Goal: Task Accomplishment & Management: Manage account settings

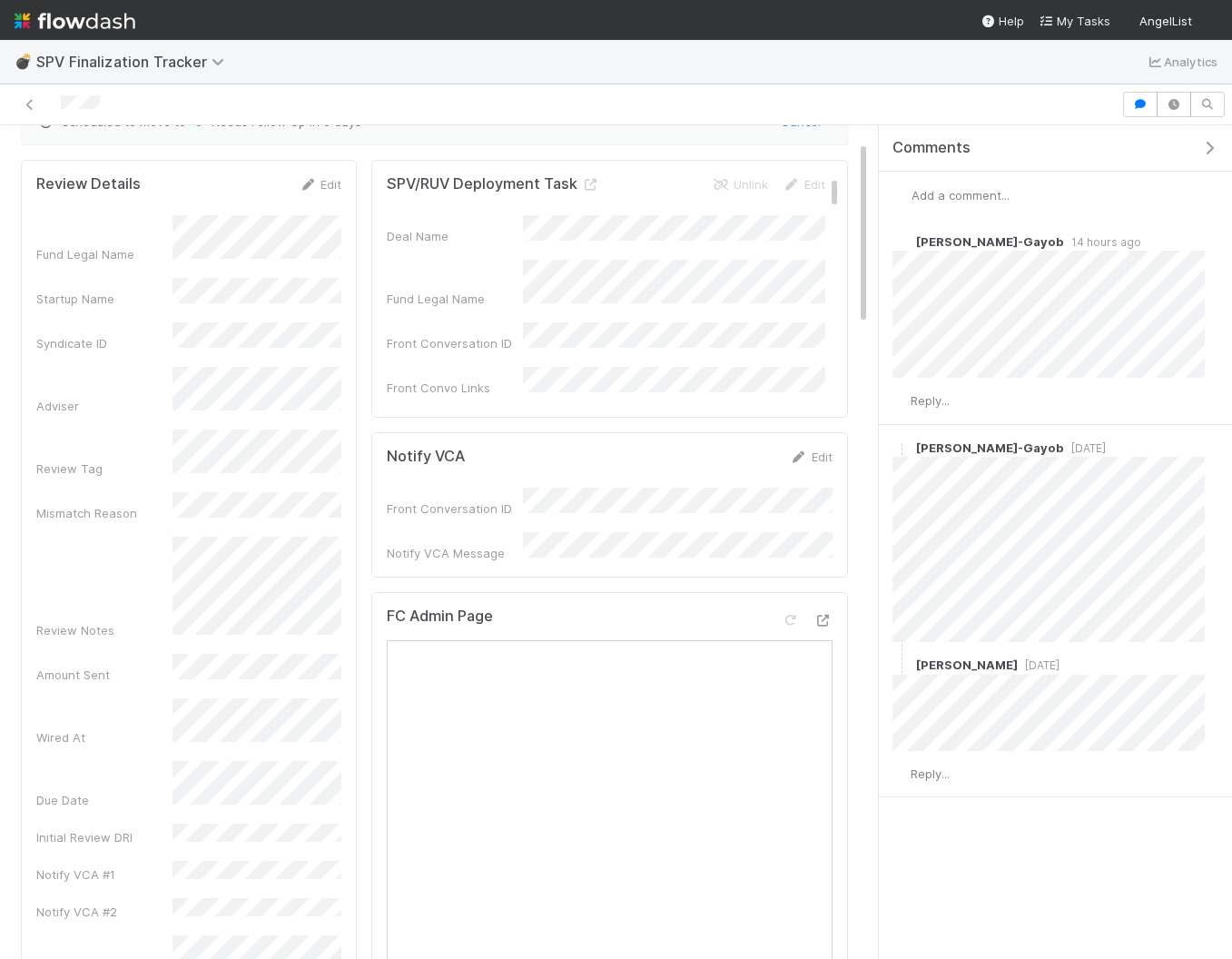
scroll to position [86, 0]
click at [35, 325] on div "Review Details Edit Fund Legal Name Startup Name Syndicate ID Adviser Review Ta…" at bounding box center [188, 592] width 336 height 875
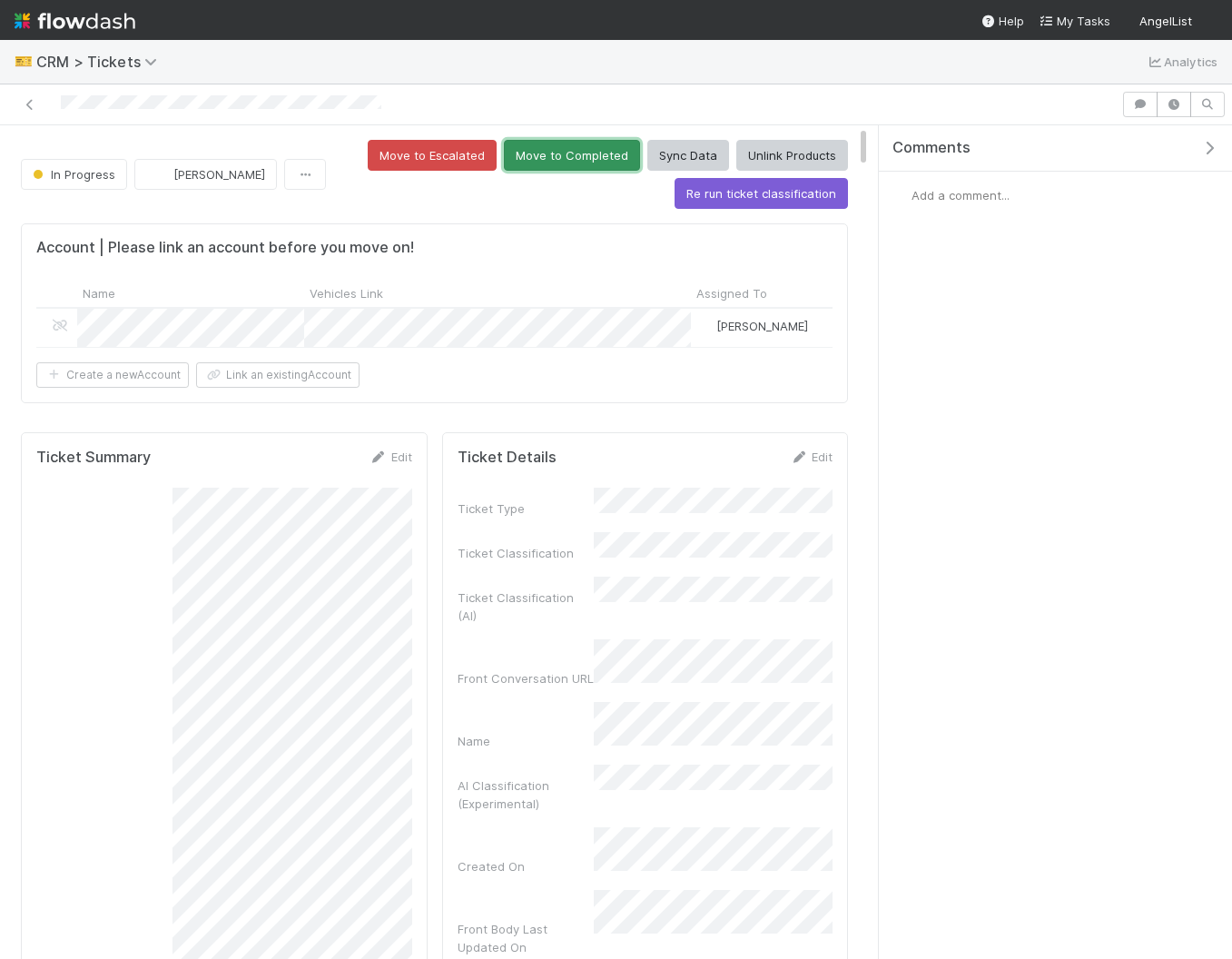
drag, startPoint x: 541, startPoint y: 156, endPoint x: 525, endPoint y: 162, distance: 17.1
click at [540, 156] on button "Move to Completed" at bounding box center [572, 155] width 136 height 31
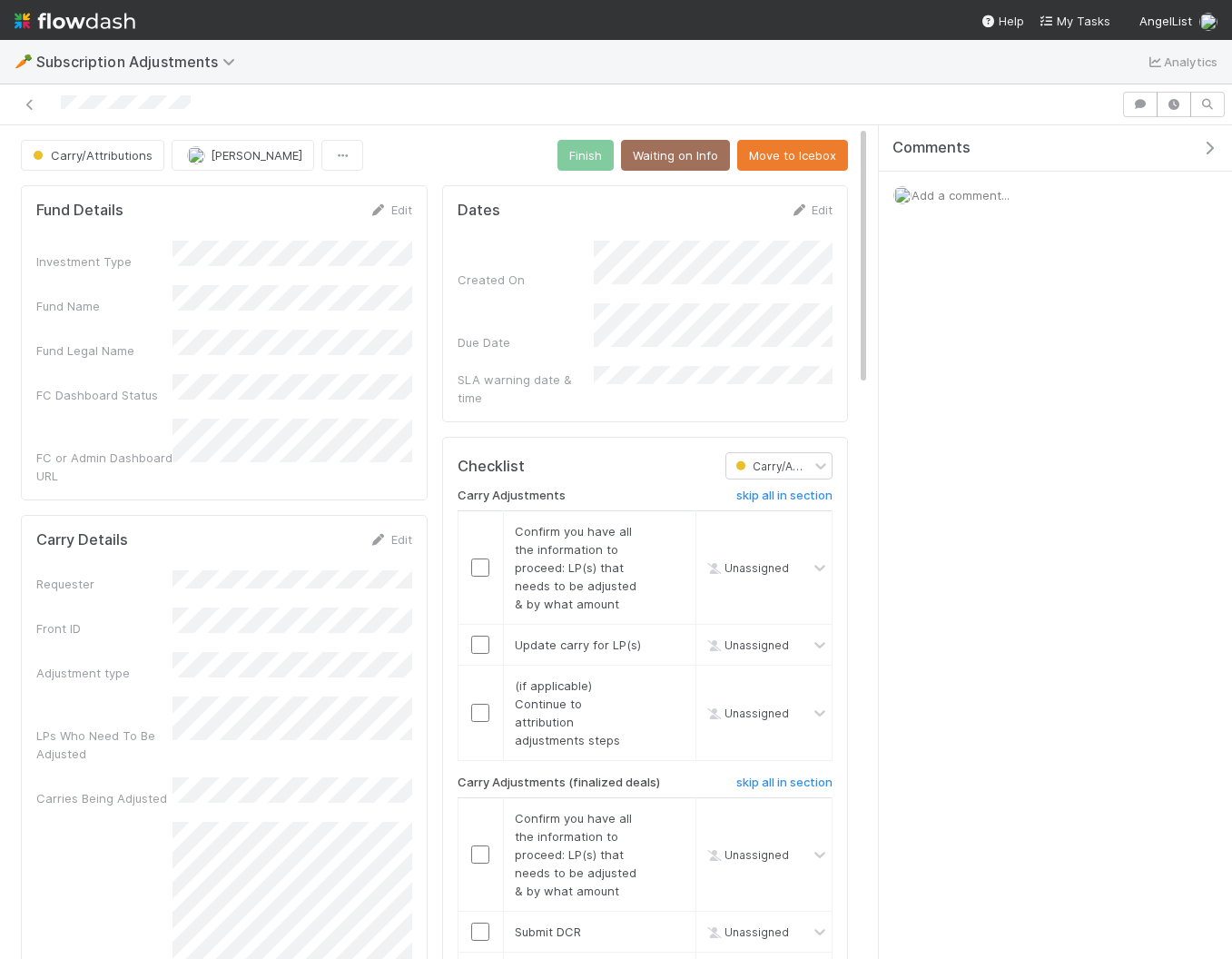
click at [947, 196] on span "Add a comment..." at bounding box center [960, 194] width 98 height 15
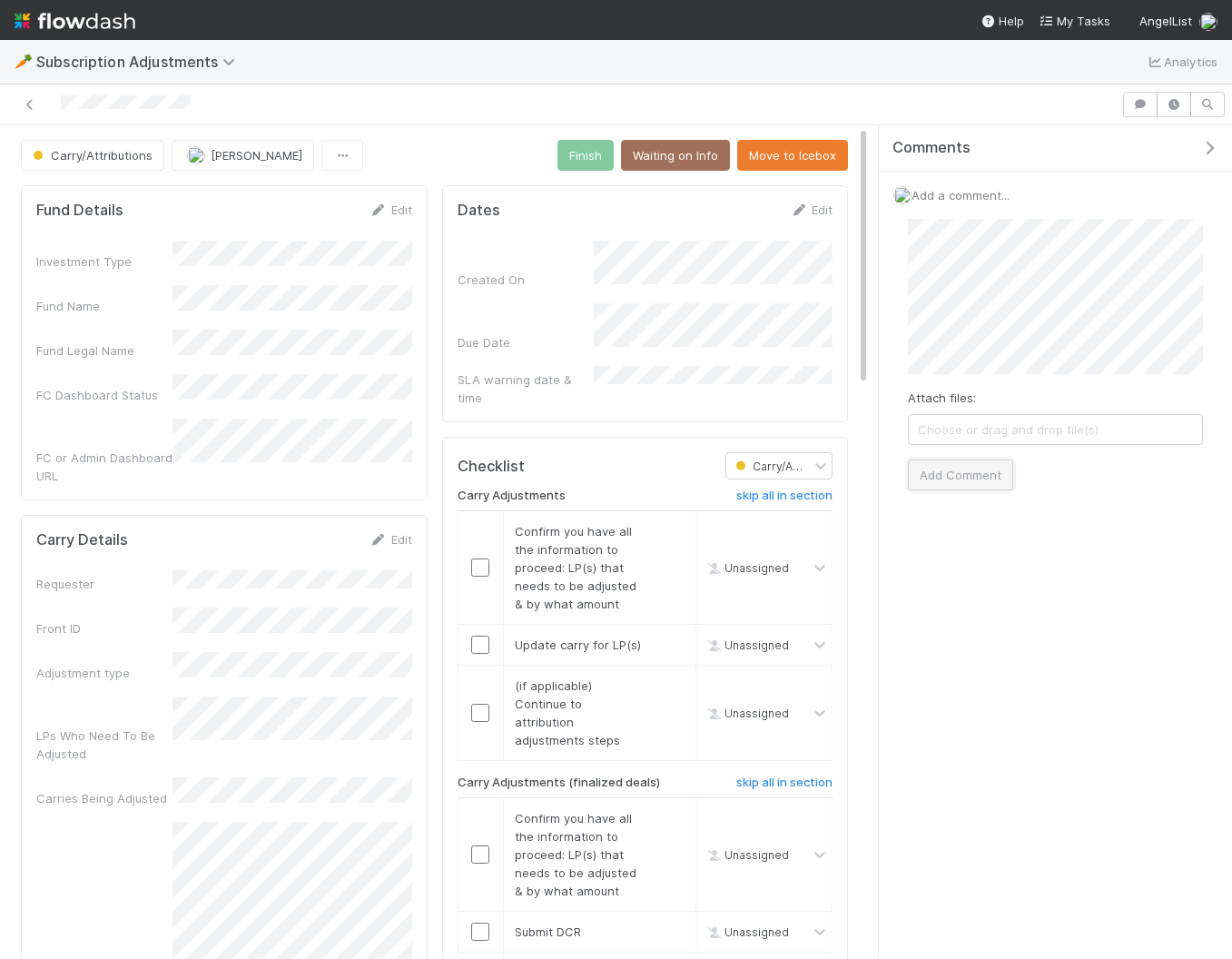
click at [938, 481] on button "Add Comment" at bounding box center [960, 475] width 105 height 31
click at [933, 345] on span "Reply..." at bounding box center [930, 349] width 39 height 15
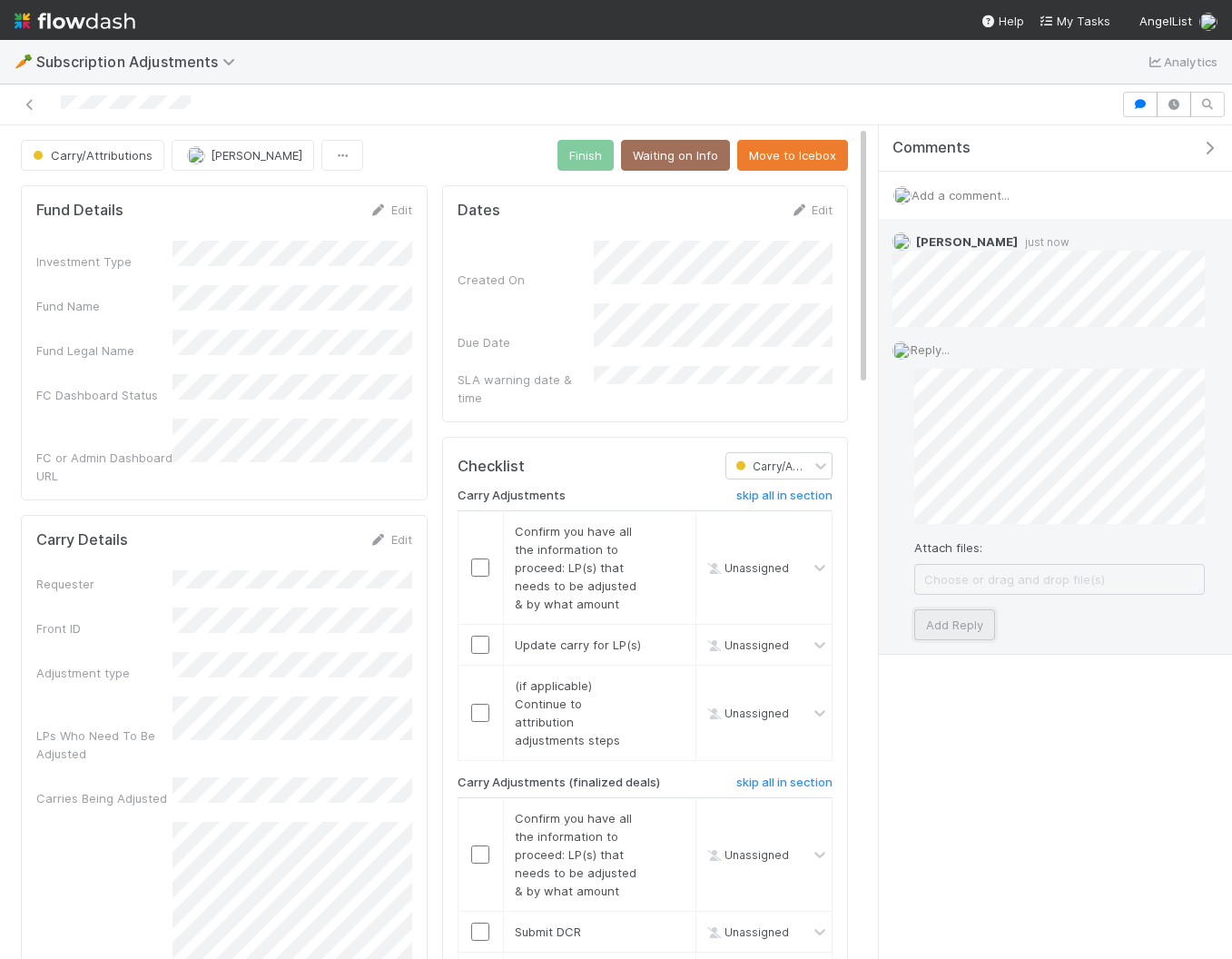
click at [976, 623] on button "Add Reply" at bounding box center [954, 625] width 81 height 31
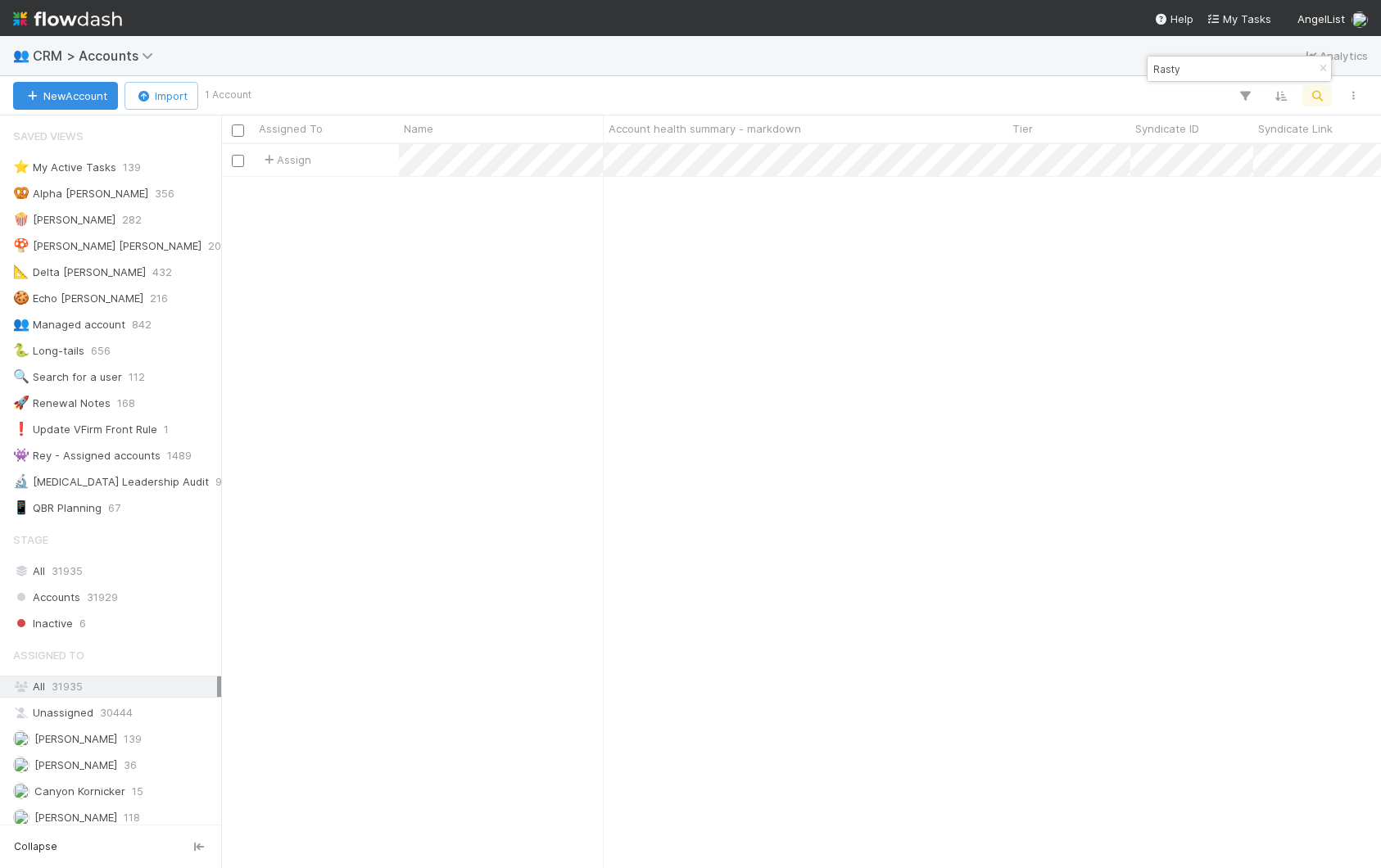
scroll to position [723, 1160]
click at [91, 50] on span "CRM > Accounts" at bounding box center [96, 55] width 129 height 17
type input "ware"
drag, startPoint x: 428, startPoint y: 451, endPoint x: 376, endPoint y: 445, distance: 52.3
click at [428, 451] on div "Search workflows" at bounding box center [690, 434] width 1381 height 868
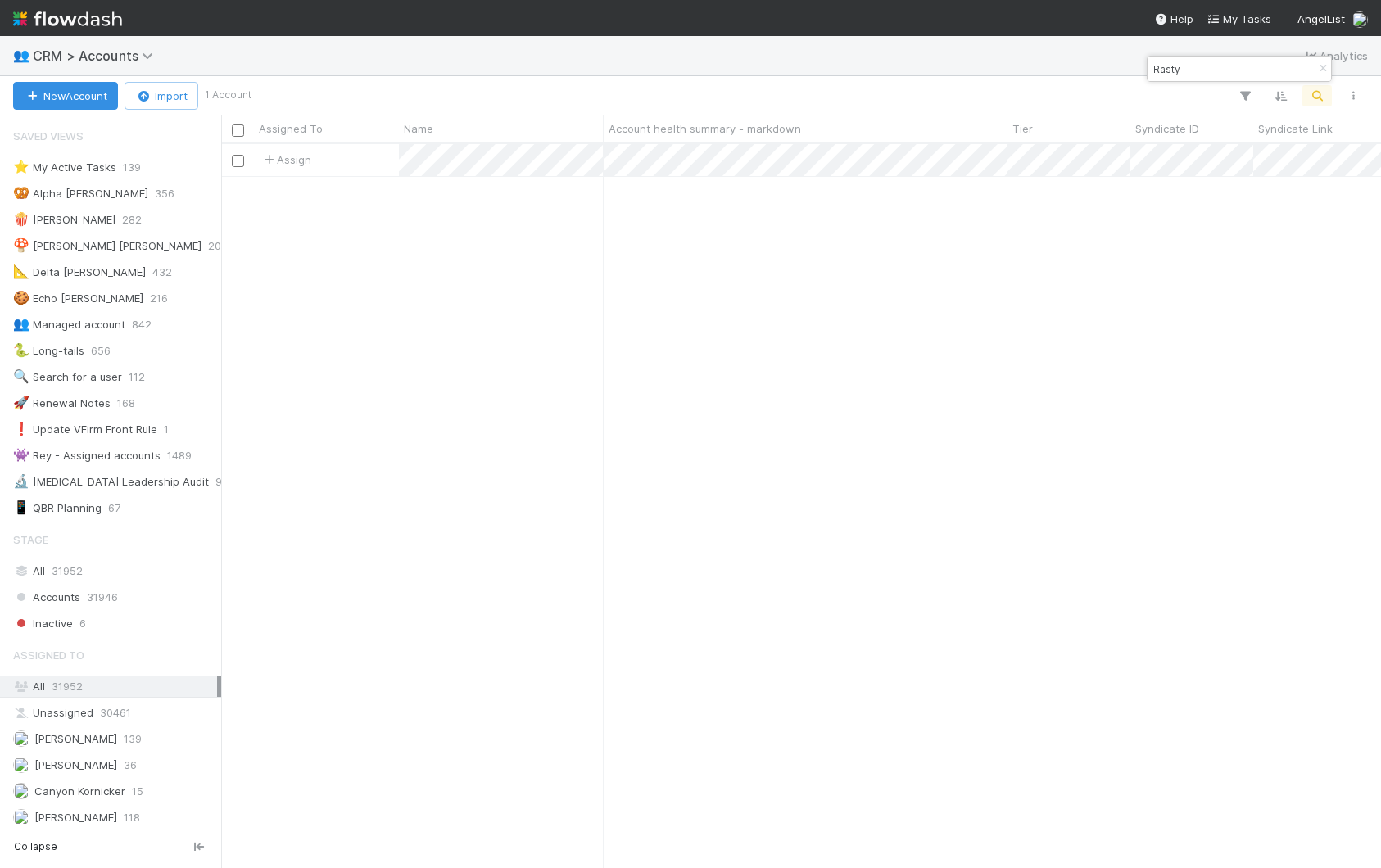
click at [1192, 82] on div "New Account Import 1 Account" at bounding box center [690, 96] width 1381 height 39
click at [1192, 71] on input "Rasty" at bounding box center [1232, 68] width 164 height 19
paste input "[PERSON_NAME][EMAIL_ADDRESS][DOMAIN_NAME]"
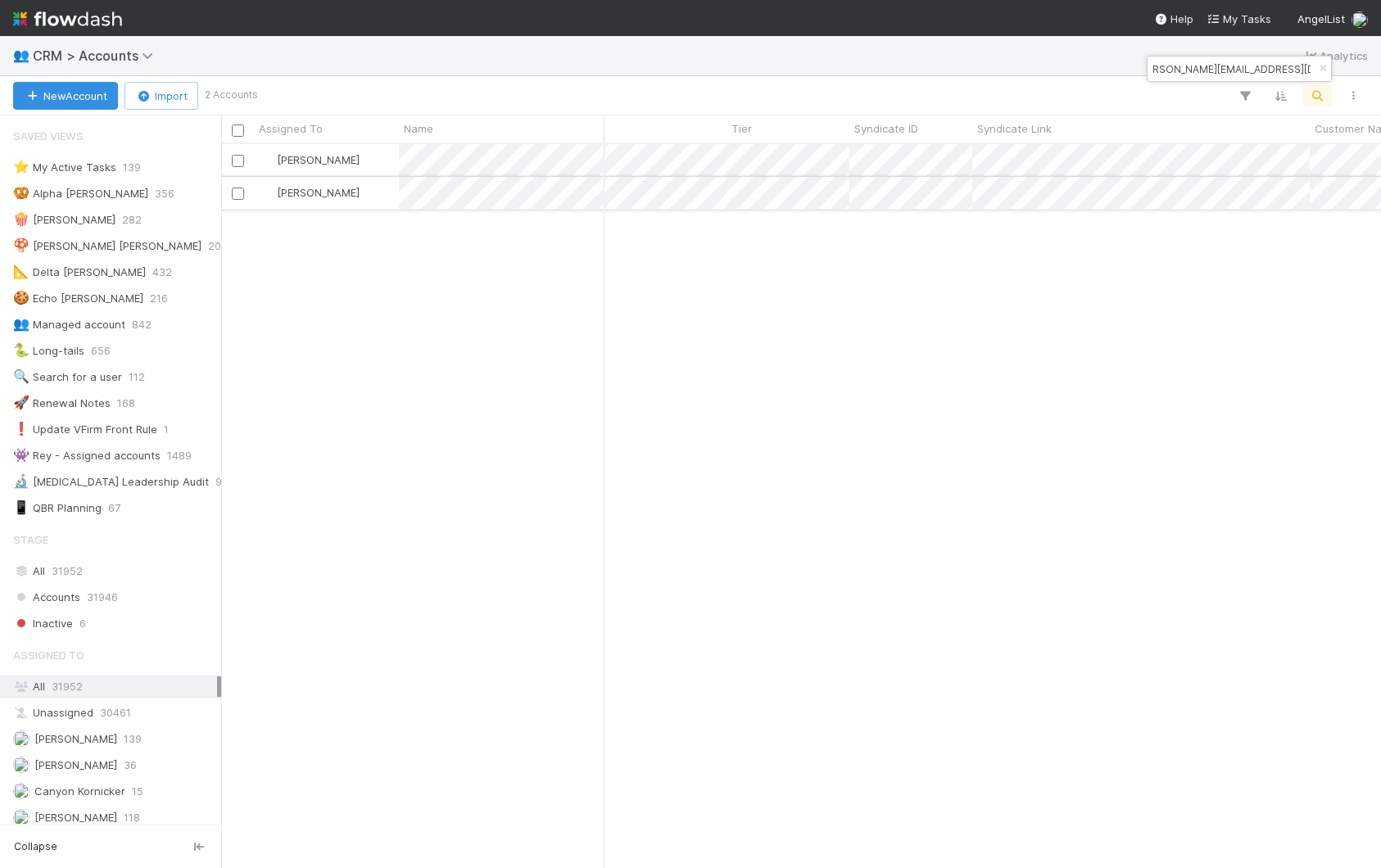
type input "[PERSON_NAME][EMAIL_ADDRESS][DOMAIN_NAME]"
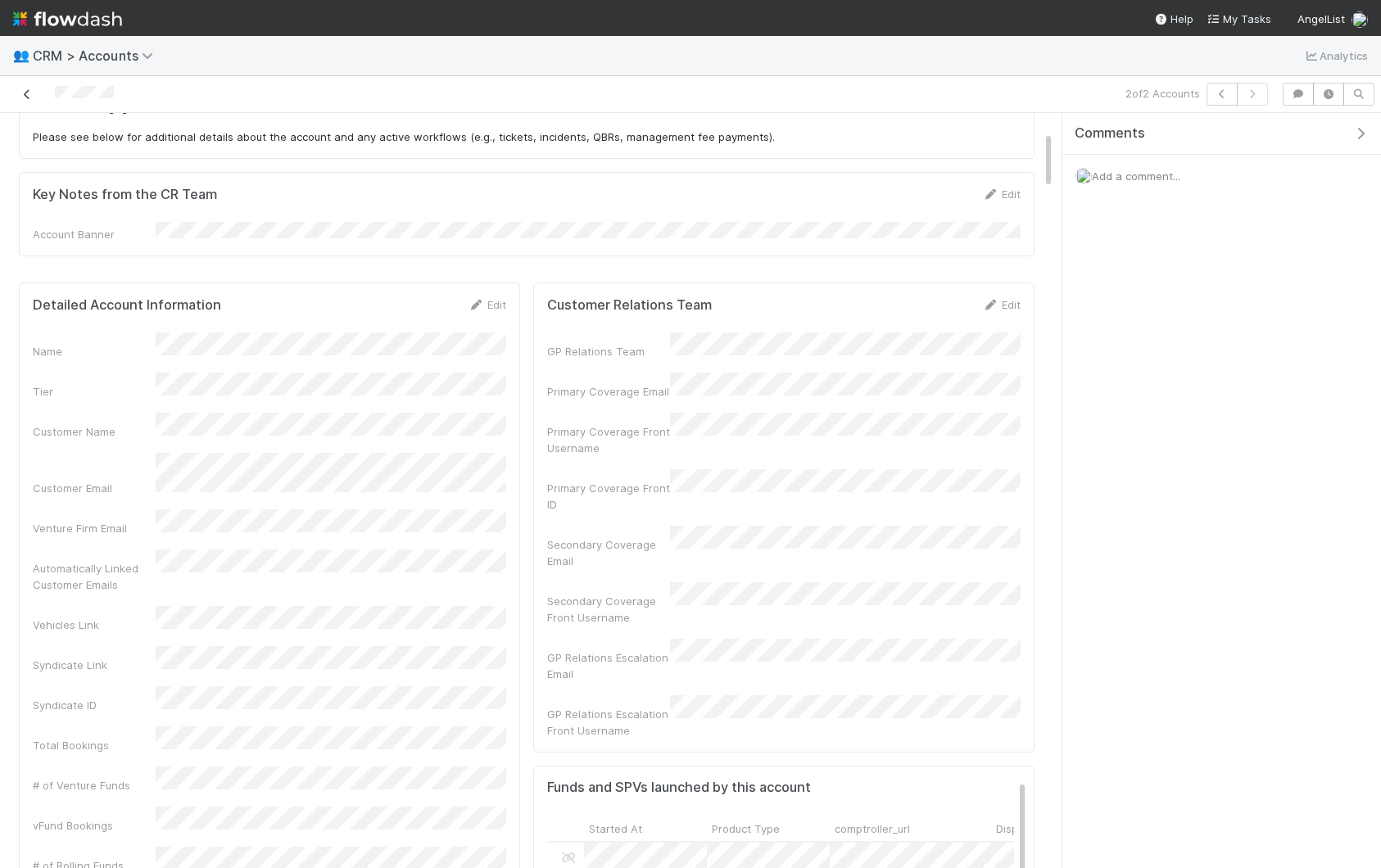
click at [30, 94] on icon at bounding box center [26, 95] width 17 height 11
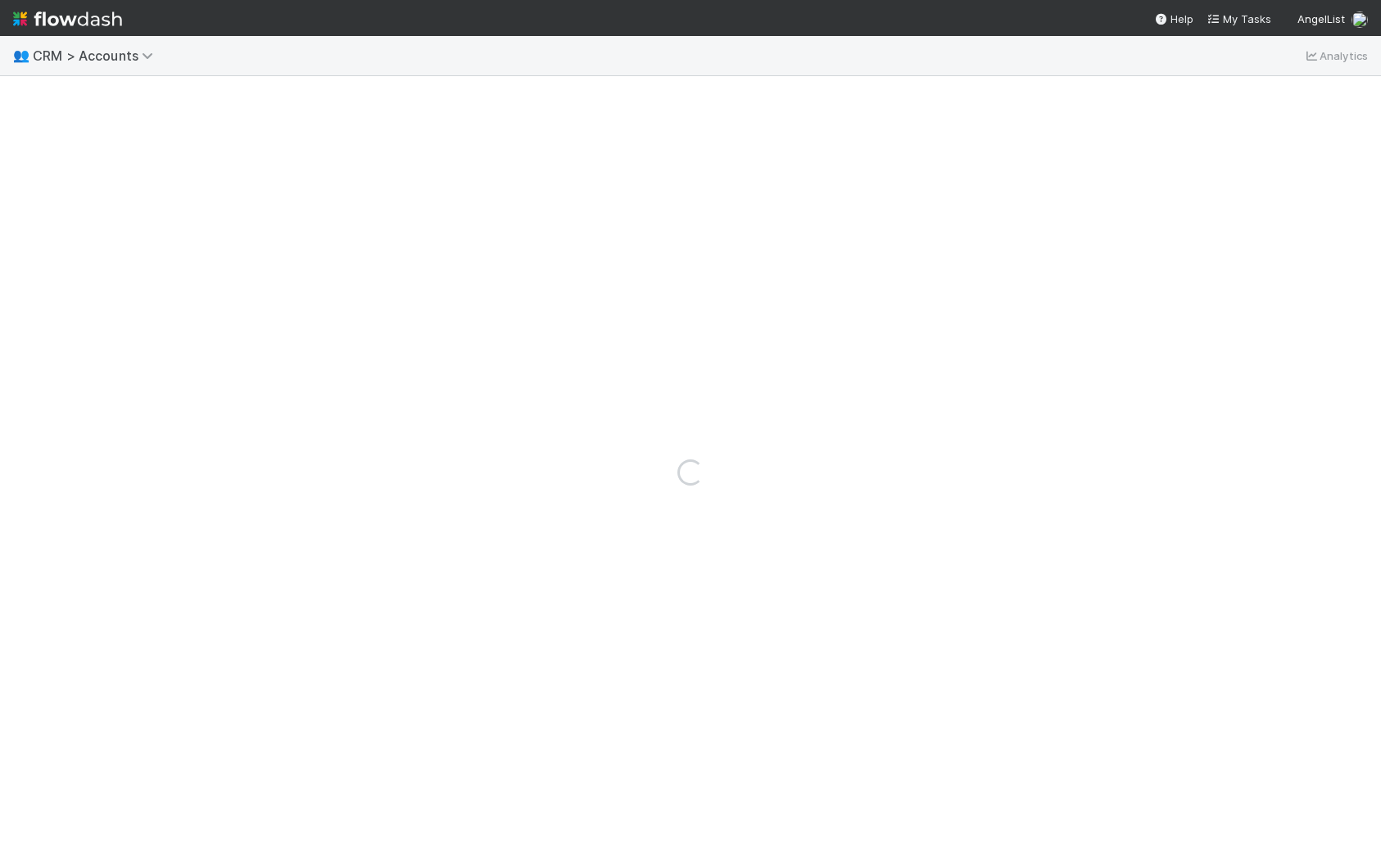
click at [965, 125] on div "Loading..." at bounding box center [690, 473] width 1381 height 793
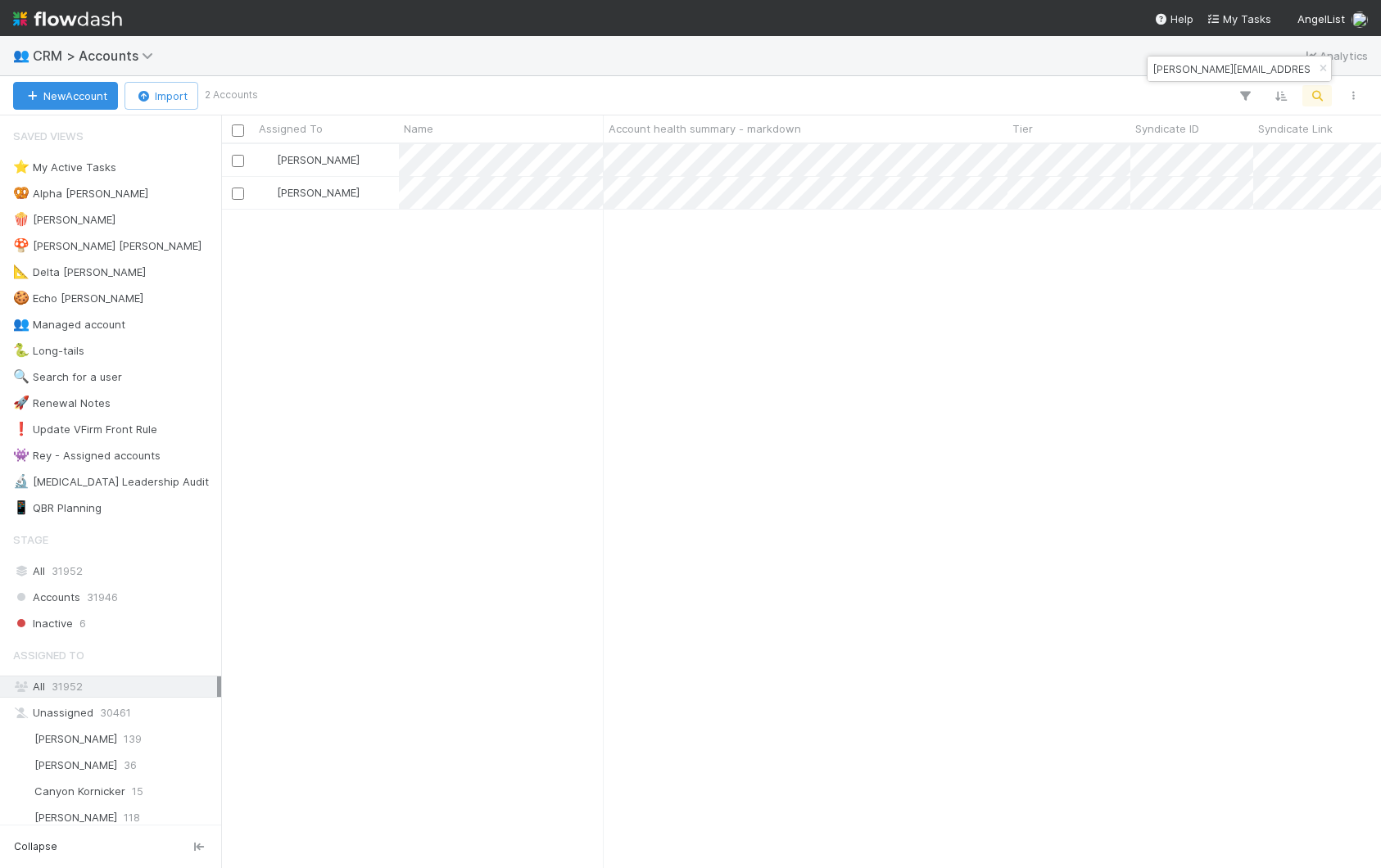
scroll to position [723, 1160]
click at [1192, 60] on input "[PERSON_NAME][EMAIL_ADDRESS][DOMAIN_NAME]" at bounding box center [1232, 68] width 164 height 19
paste input "[PERSON_NAME]@eastlinkcap"
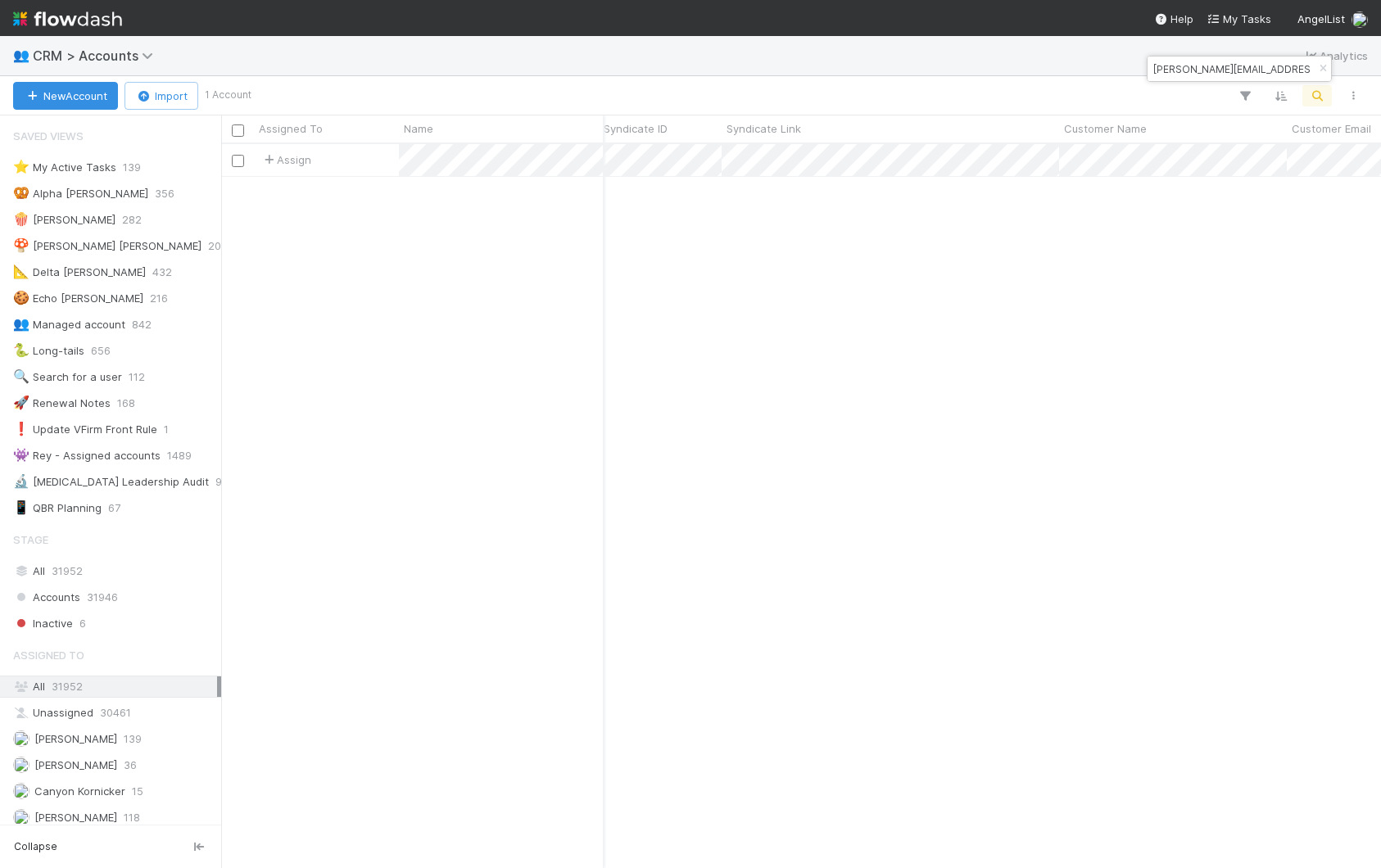
scroll to position [0, 0]
type input "[PERSON_NAME][EMAIL_ADDRESS][DOMAIN_NAME]"
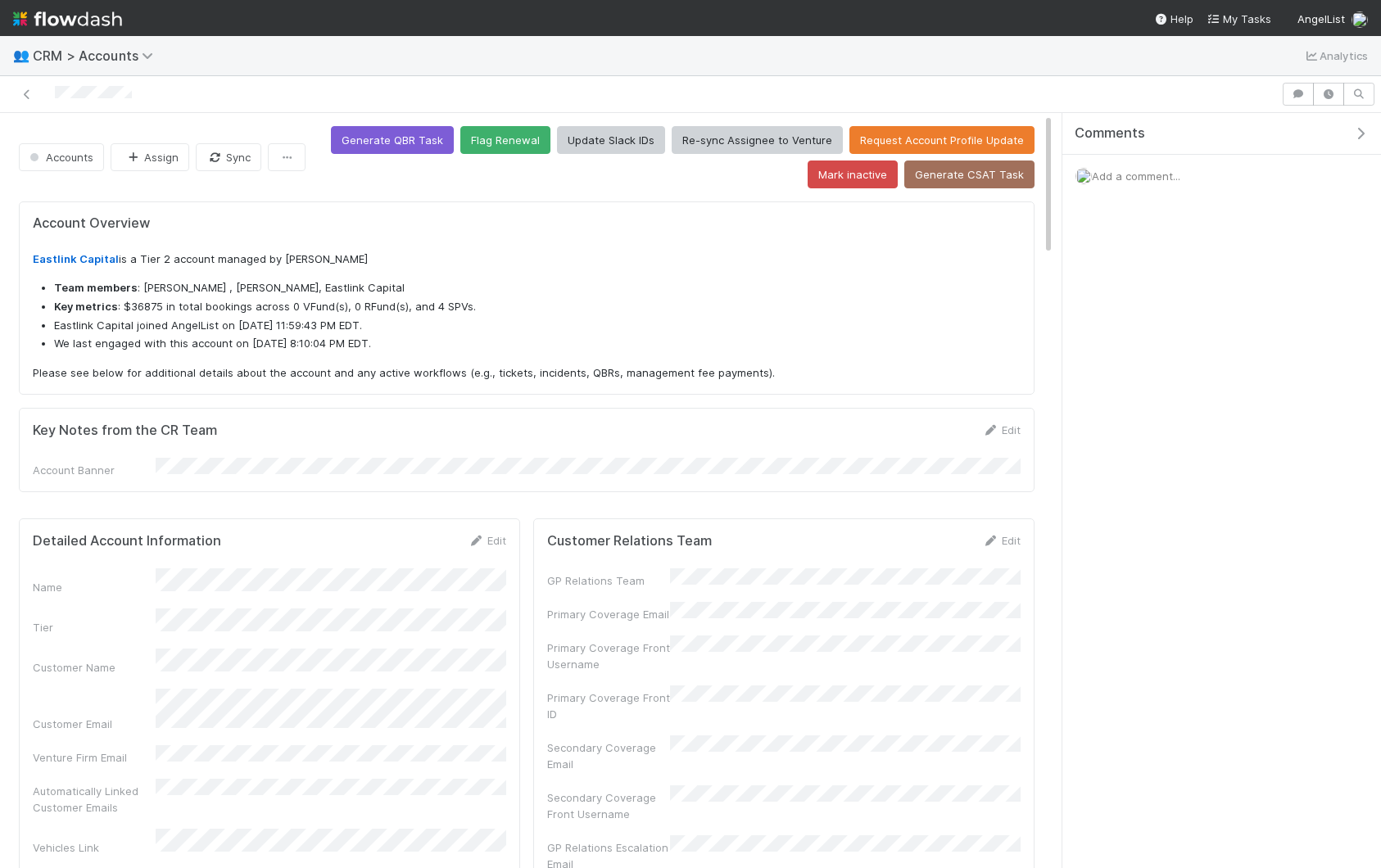
scroll to position [69, 0]
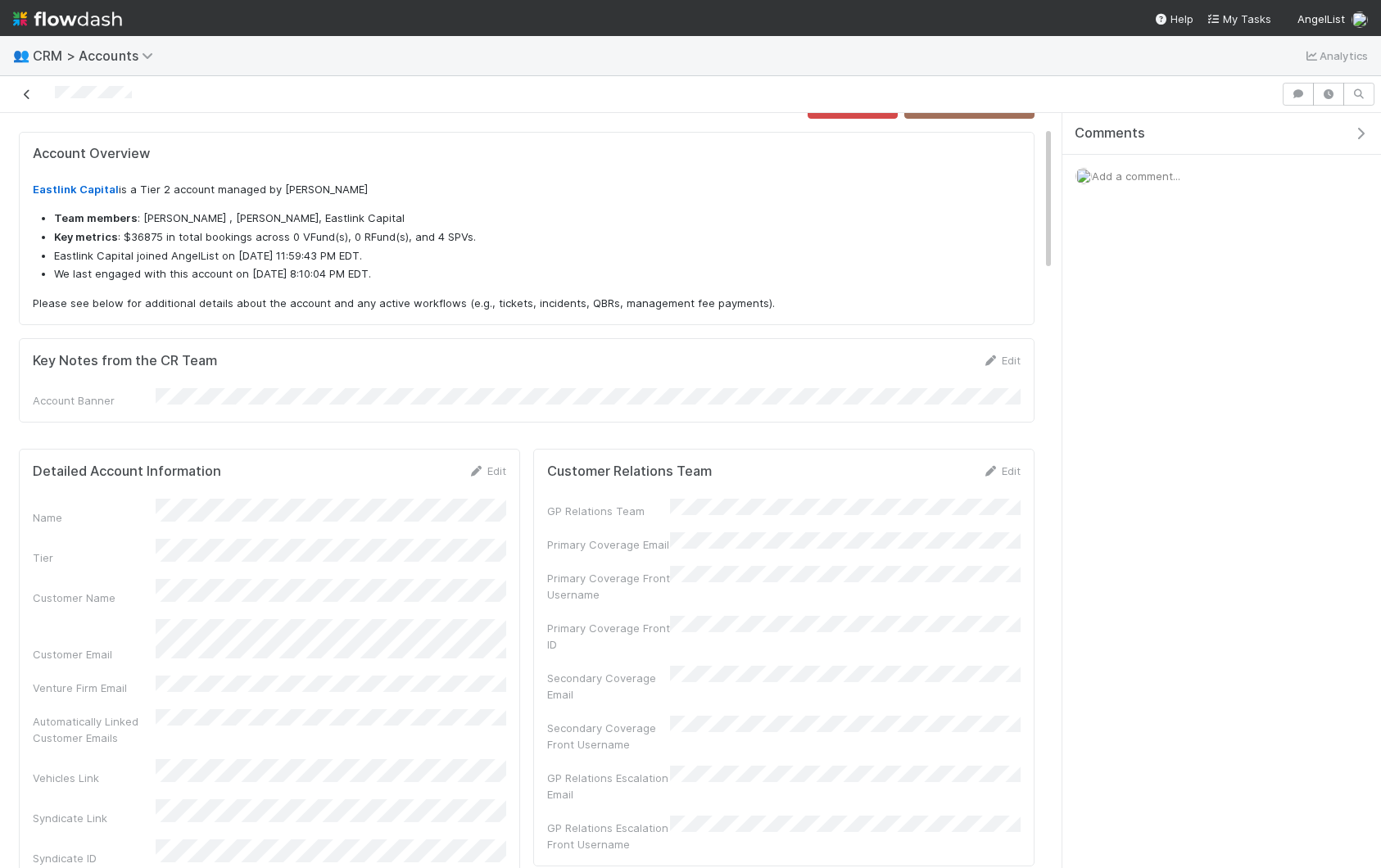
click at [22, 94] on icon at bounding box center [26, 95] width 17 height 11
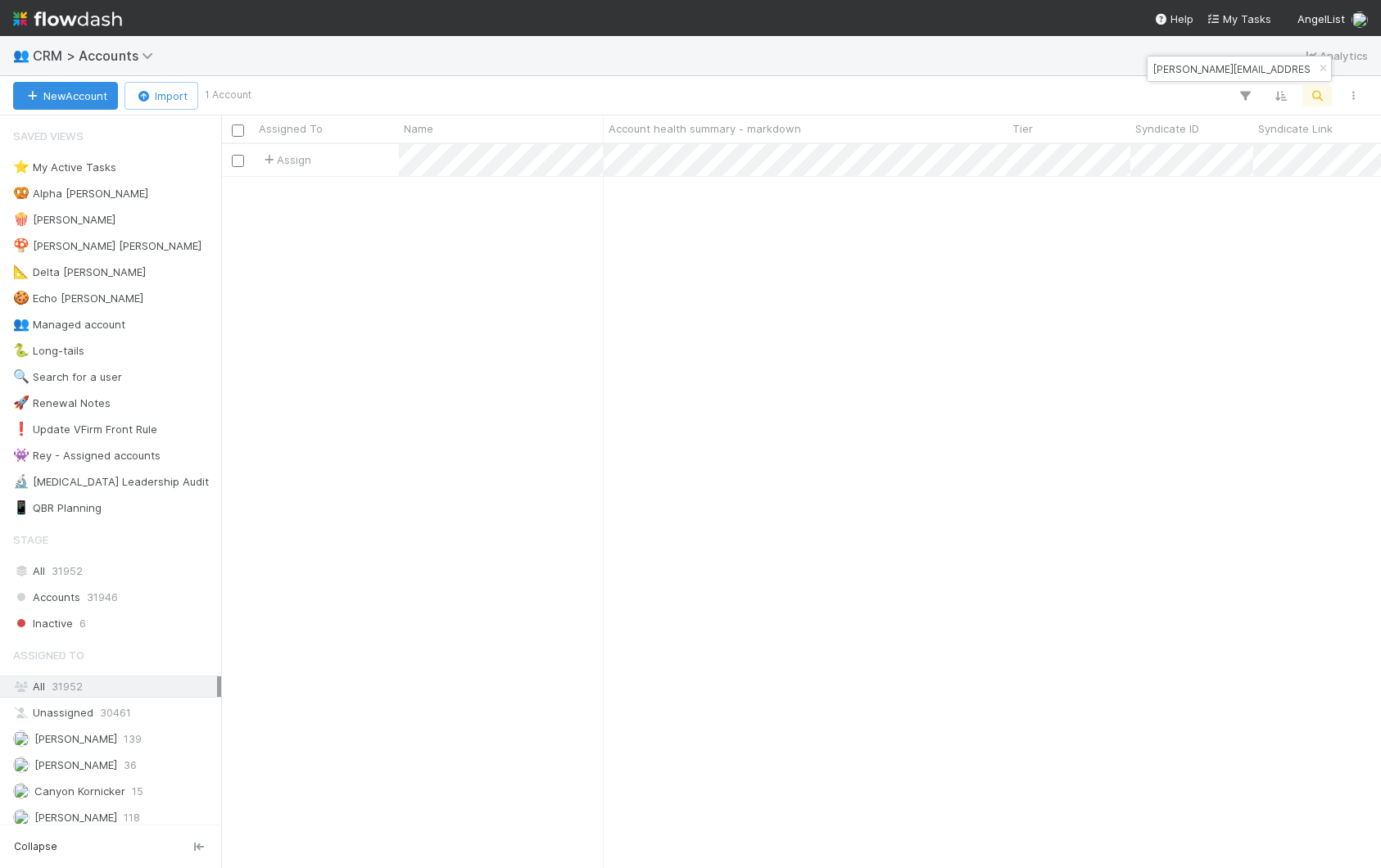
scroll to position [723, 1160]
click at [1171, 70] on input "[PERSON_NAME][EMAIL_ADDRESS][DOMAIN_NAME]" at bounding box center [1232, 68] width 164 height 19
paste input "[EMAIL_ADDRESS]"
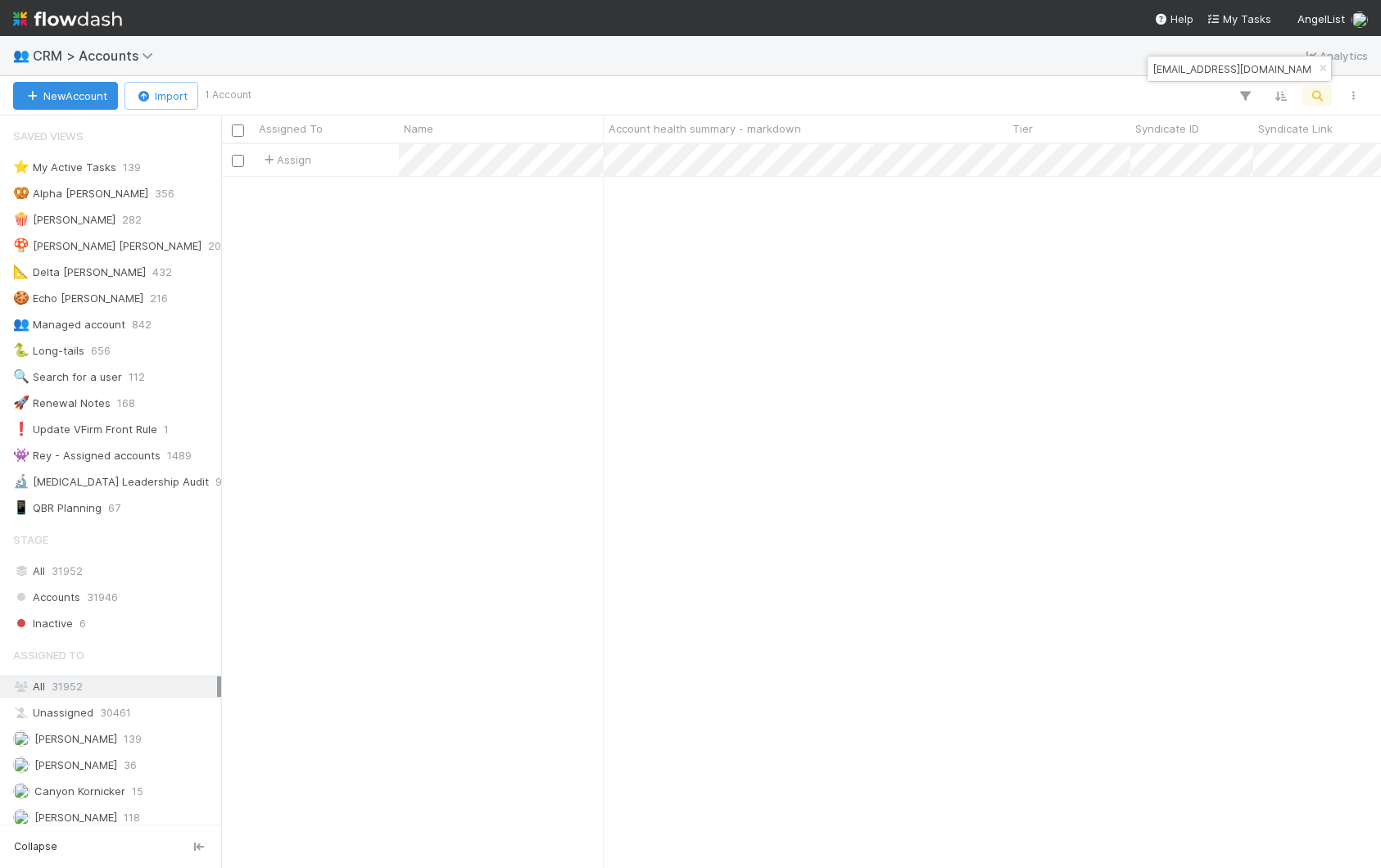
type input "[EMAIL_ADDRESS][DOMAIN_NAME]"
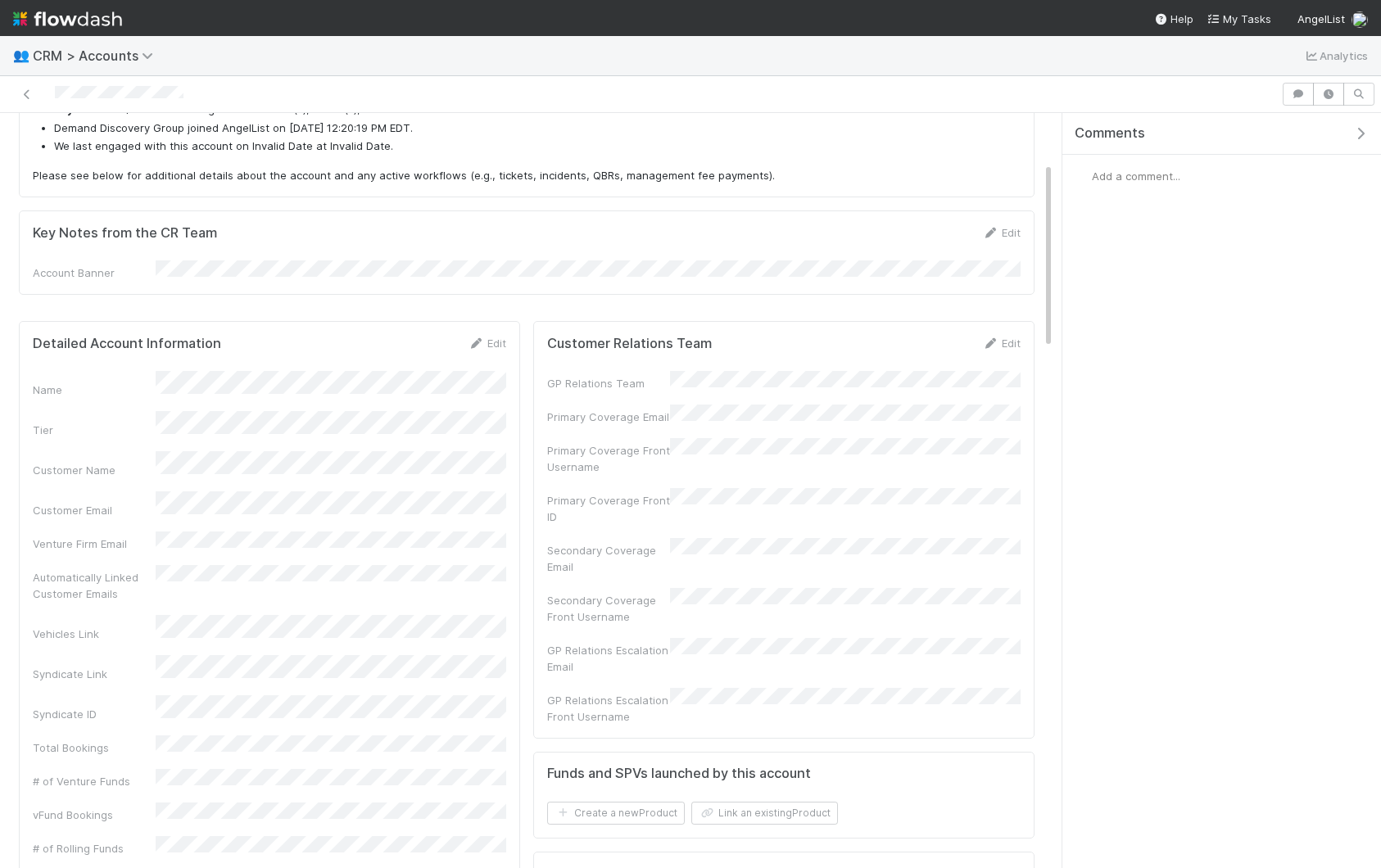
scroll to position [201, 0]
click at [497, 337] on link "Edit" at bounding box center [488, 339] width 39 height 13
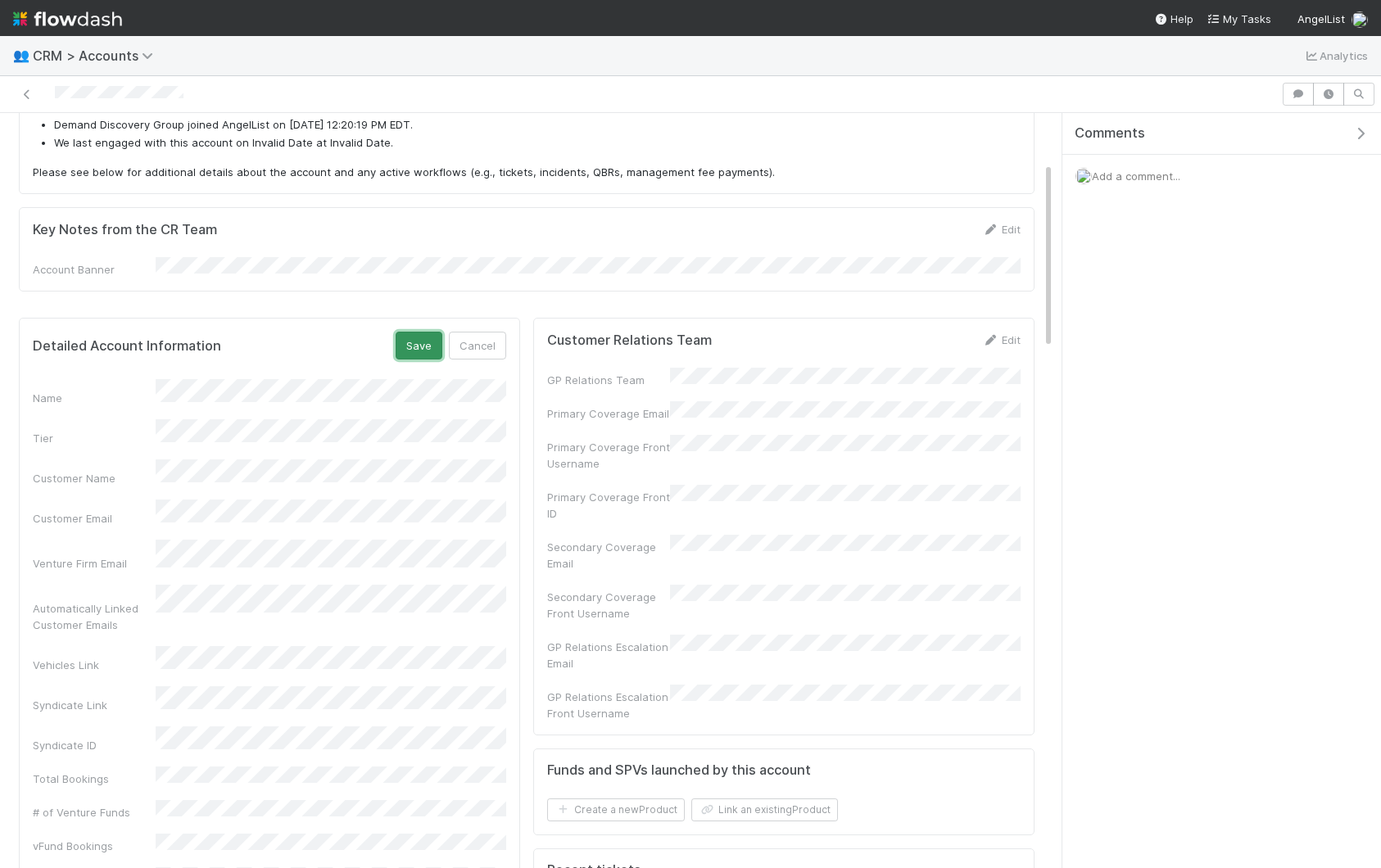
click at [413, 342] on button "Save" at bounding box center [418, 345] width 46 height 28
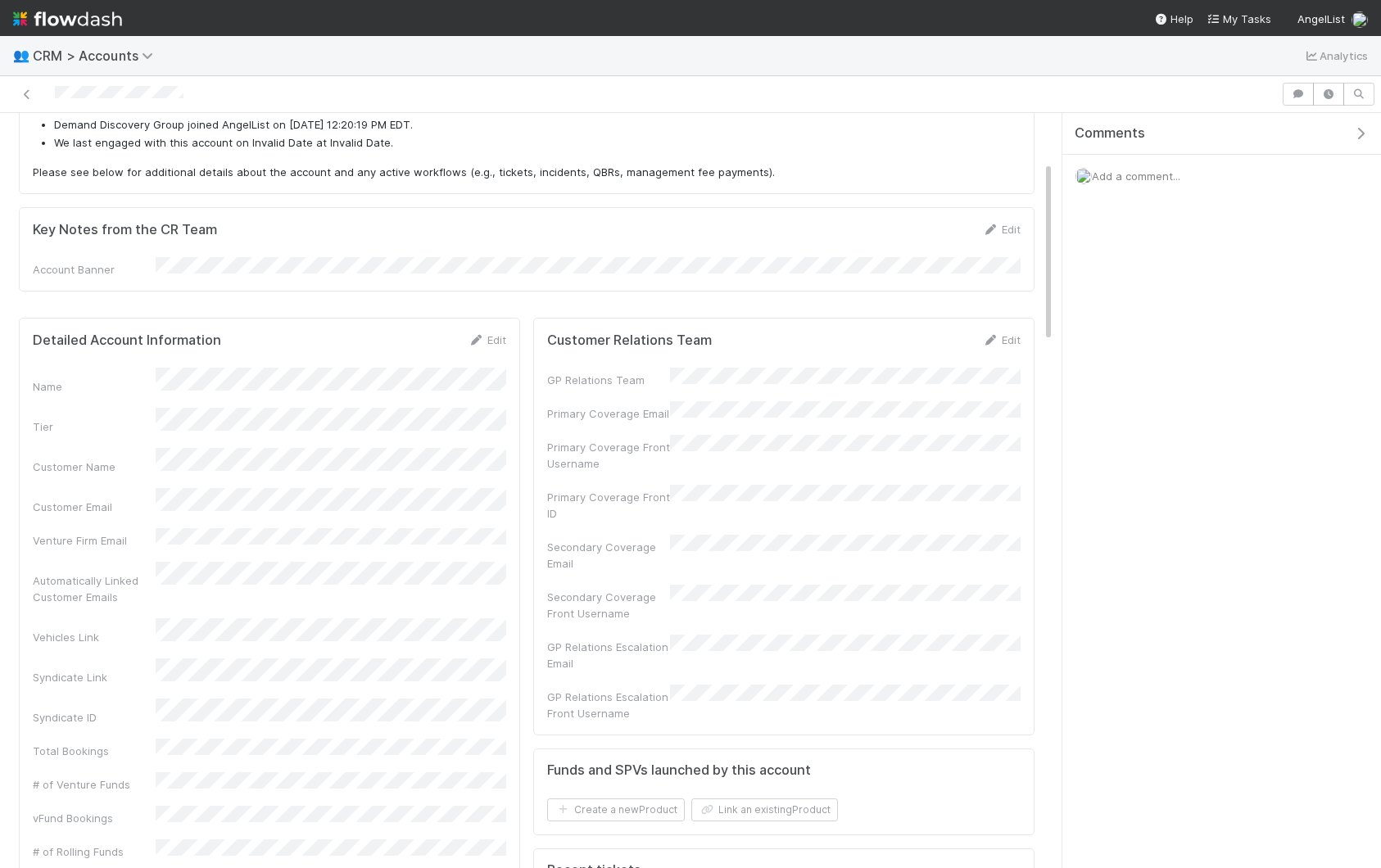
drag, startPoint x: 494, startPoint y: 327, endPoint x: 474, endPoint y: 359, distance: 37.7
click at [494, 327] on div "Detailed Account Information Edit Name Tier Customer Name Customer Email Ventur…" at bounding box center [269, 857] width 502 height 1079
click at [502, 331] on div "Edit" at bounding box center [488, 339] width 39 height 17
click at [496, 337] on link "Edit" at bounding box center [488, 339] width 39 height 13
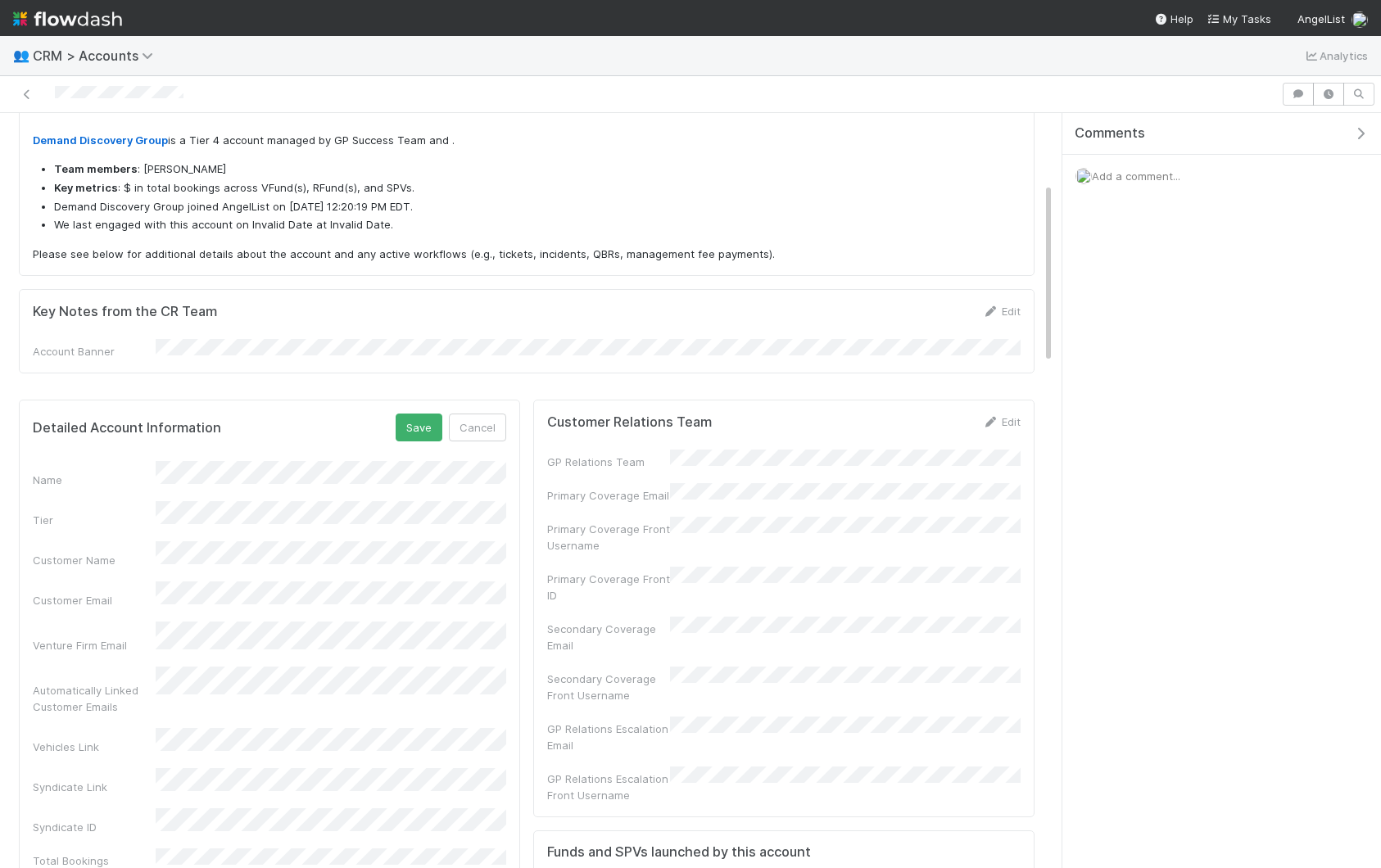
scroll to position [0, 0]
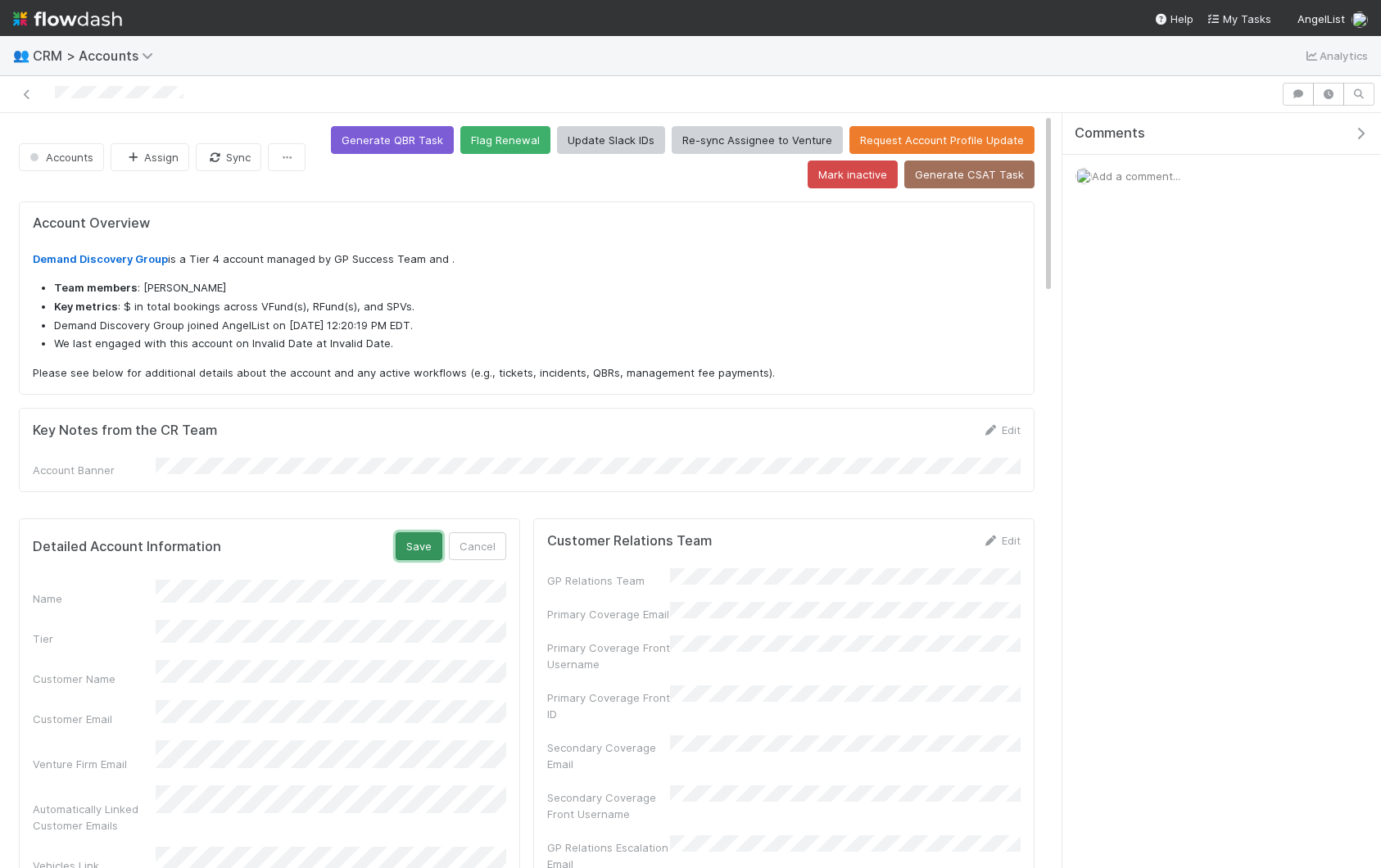
click at [418, 539] on button "Save" at bounding box center [418, 546] width 46 height 28
click at [1356, 131] on icon "button" at bounding box center [1361, 133] width 17 height 13
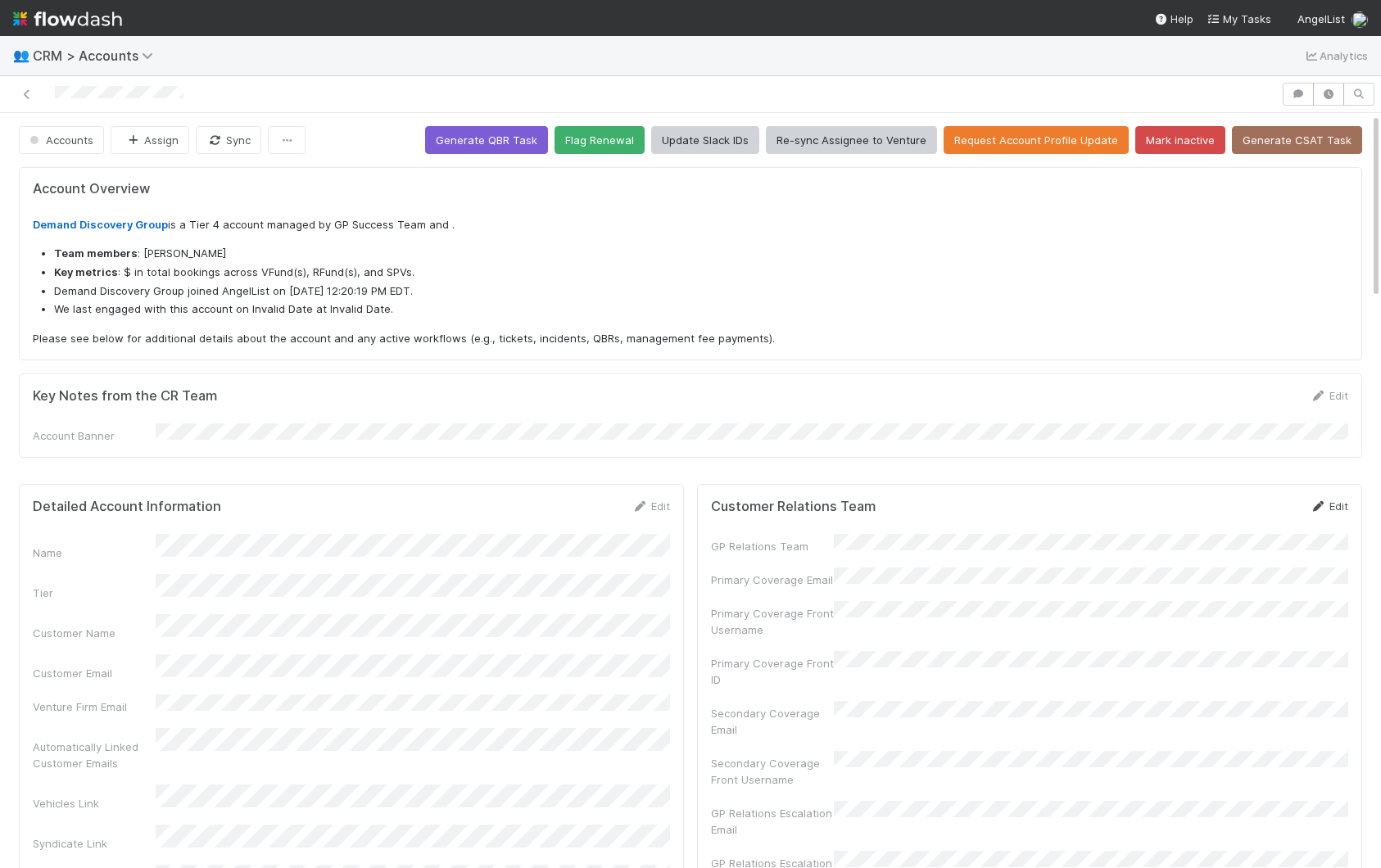
click at [1325, 505] on form "Customer Relations Team Edit GP Relations Team Primary Coverage Email Primary C…" at bounding box center [1029, 693] width 637 height 390
click at [1324, 502] on icon at bounding box center [1318, 507] width 17 height 11
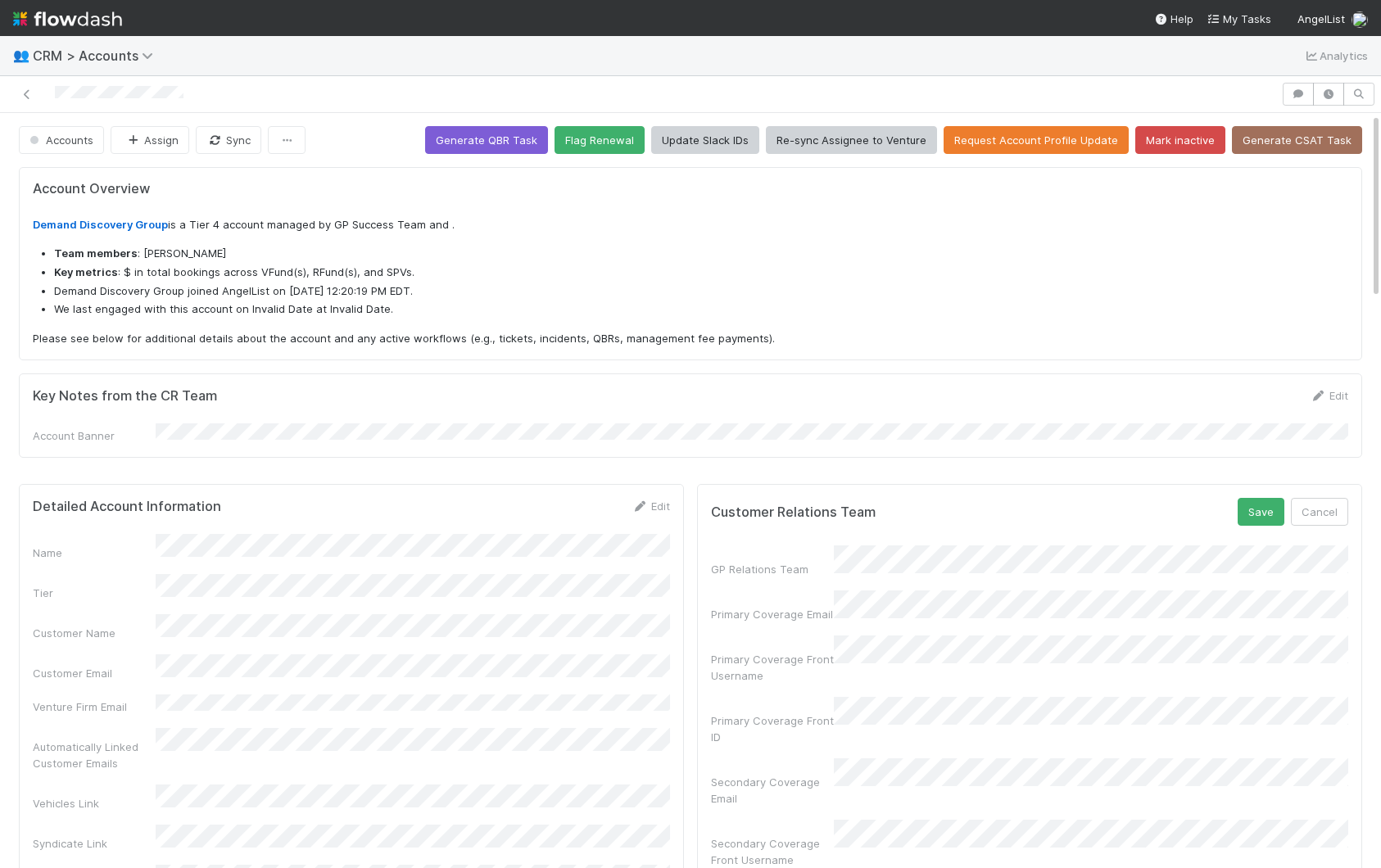
click at [1238, 498] on button "Save" at bounding box center [1261, 512] width 46 height 28
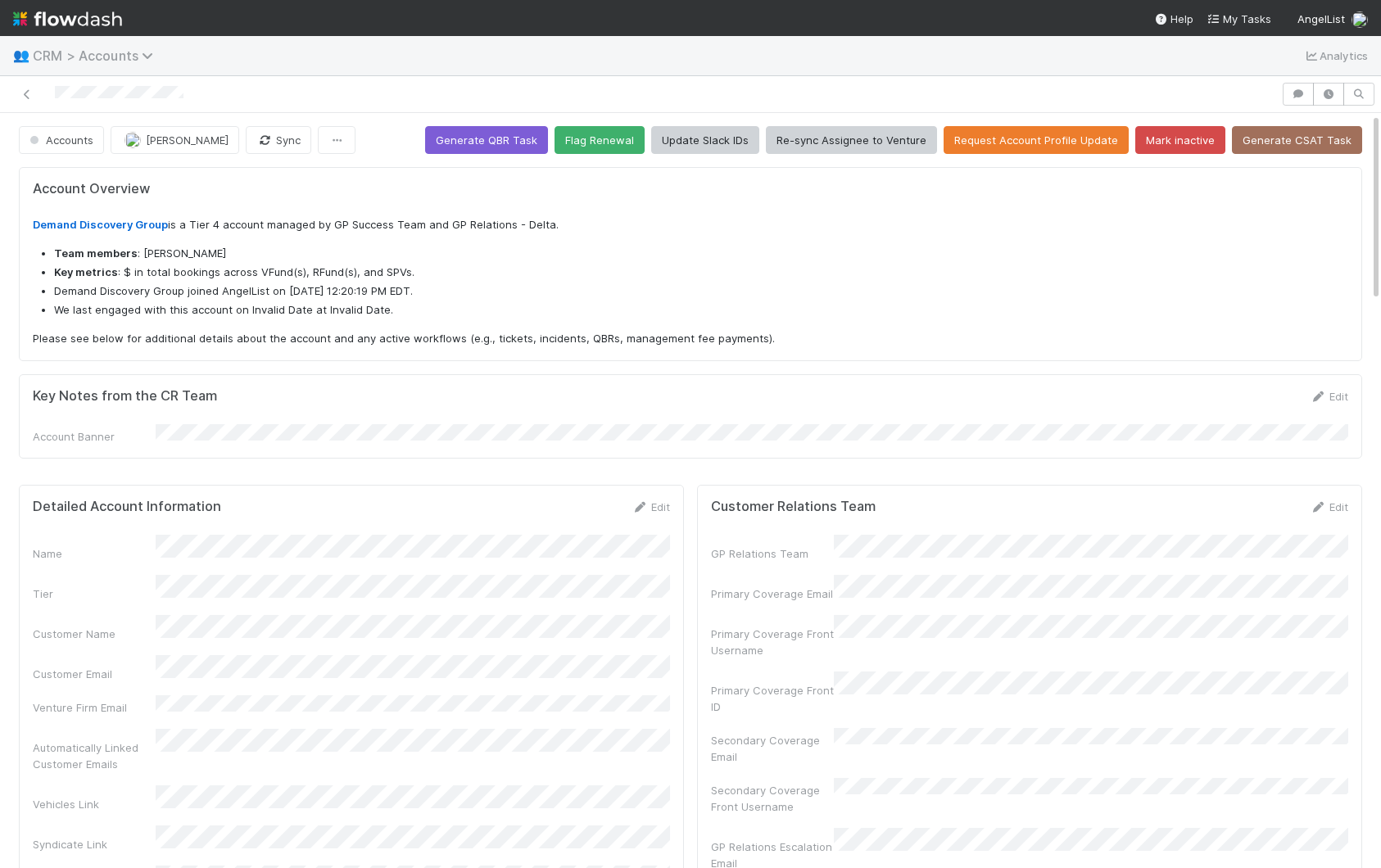
click at [68, 55] on span "CRM > Accounts" at bounding box center [96, 55] width 129 height 17
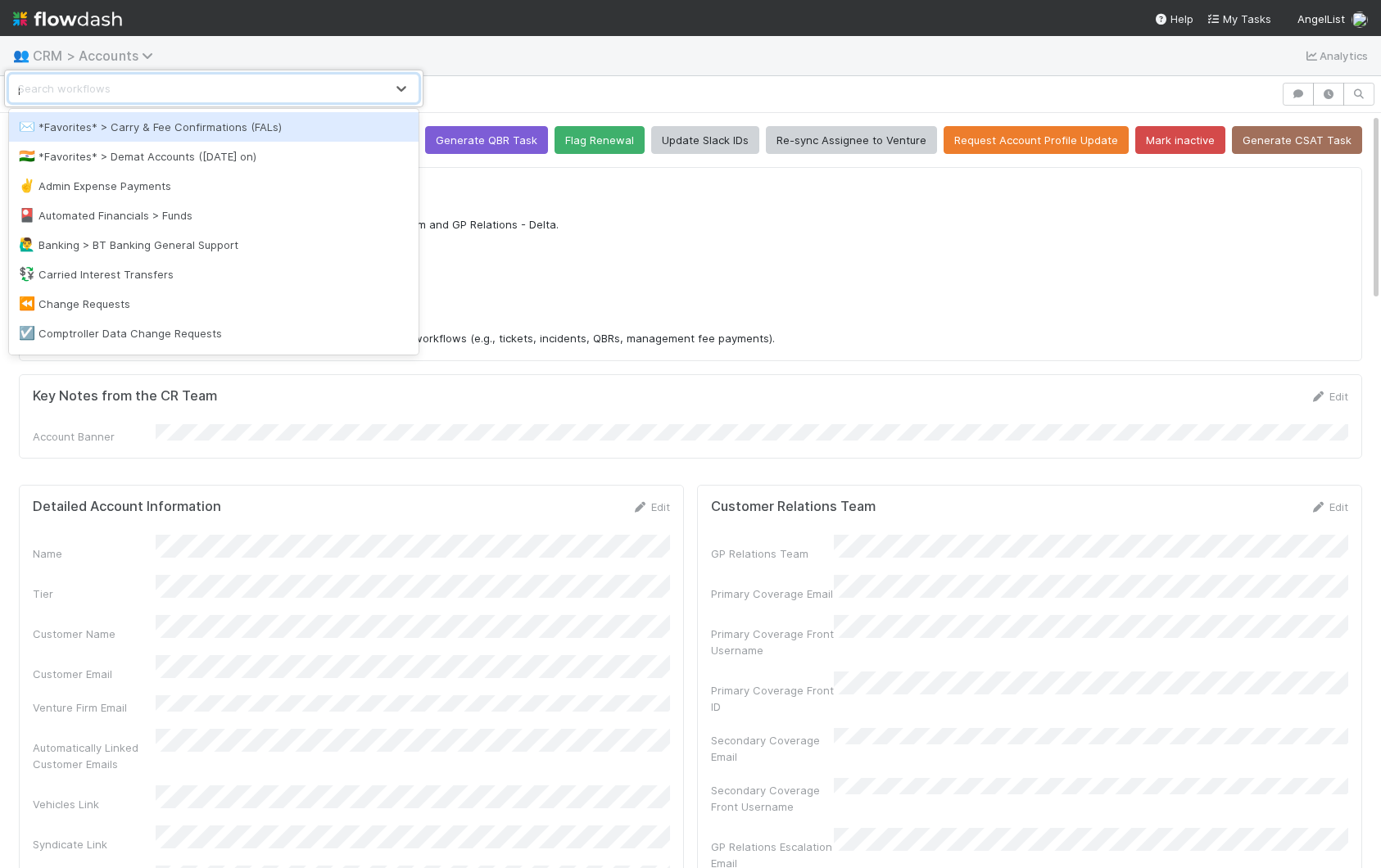
type input "pca"
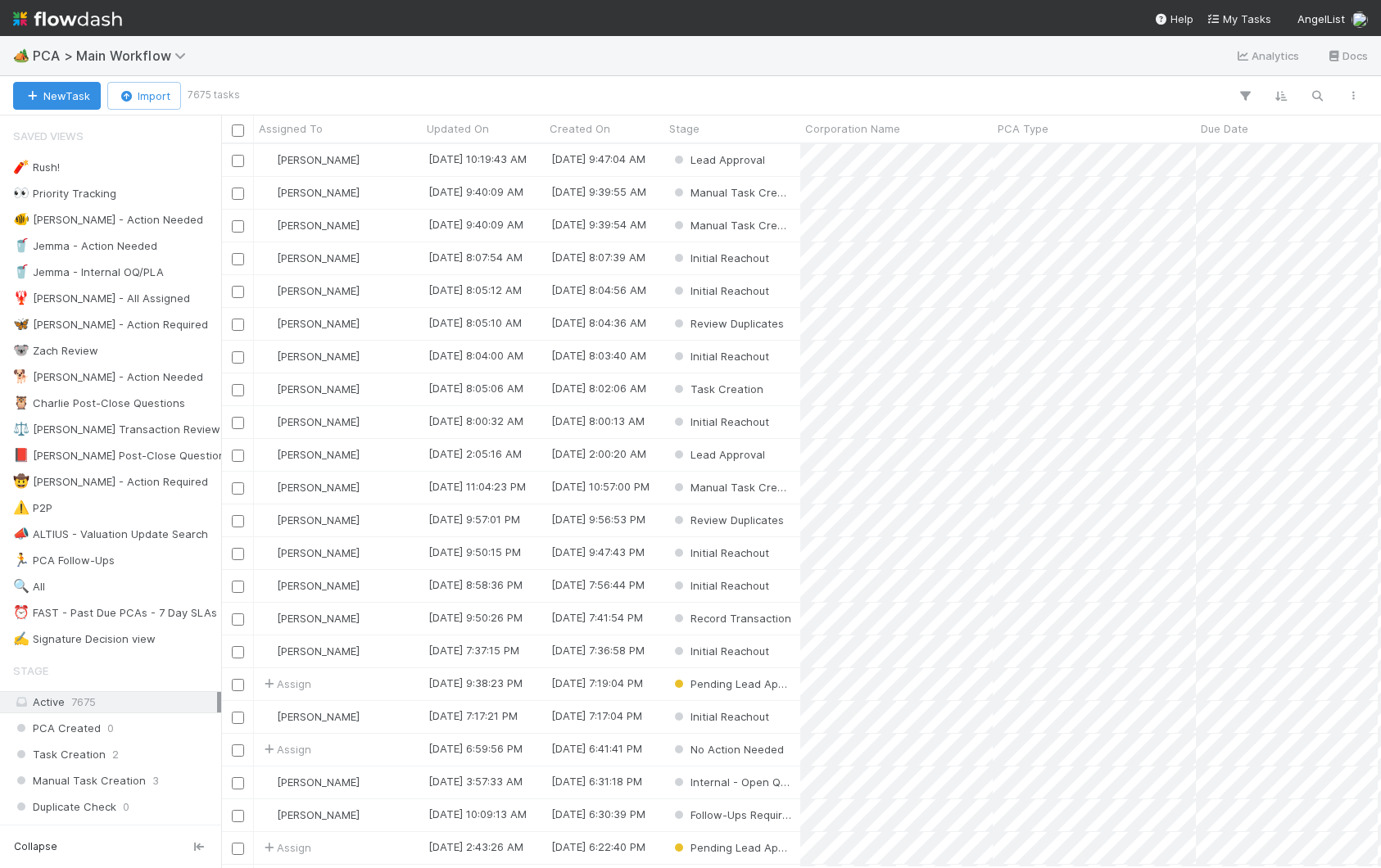
scroll to position [723, 1160]
click at [576, 75] on div "🏕️ PCA > Main Workflow Analytics Docs" at bounding box center [690, 55] width 1381 height 39
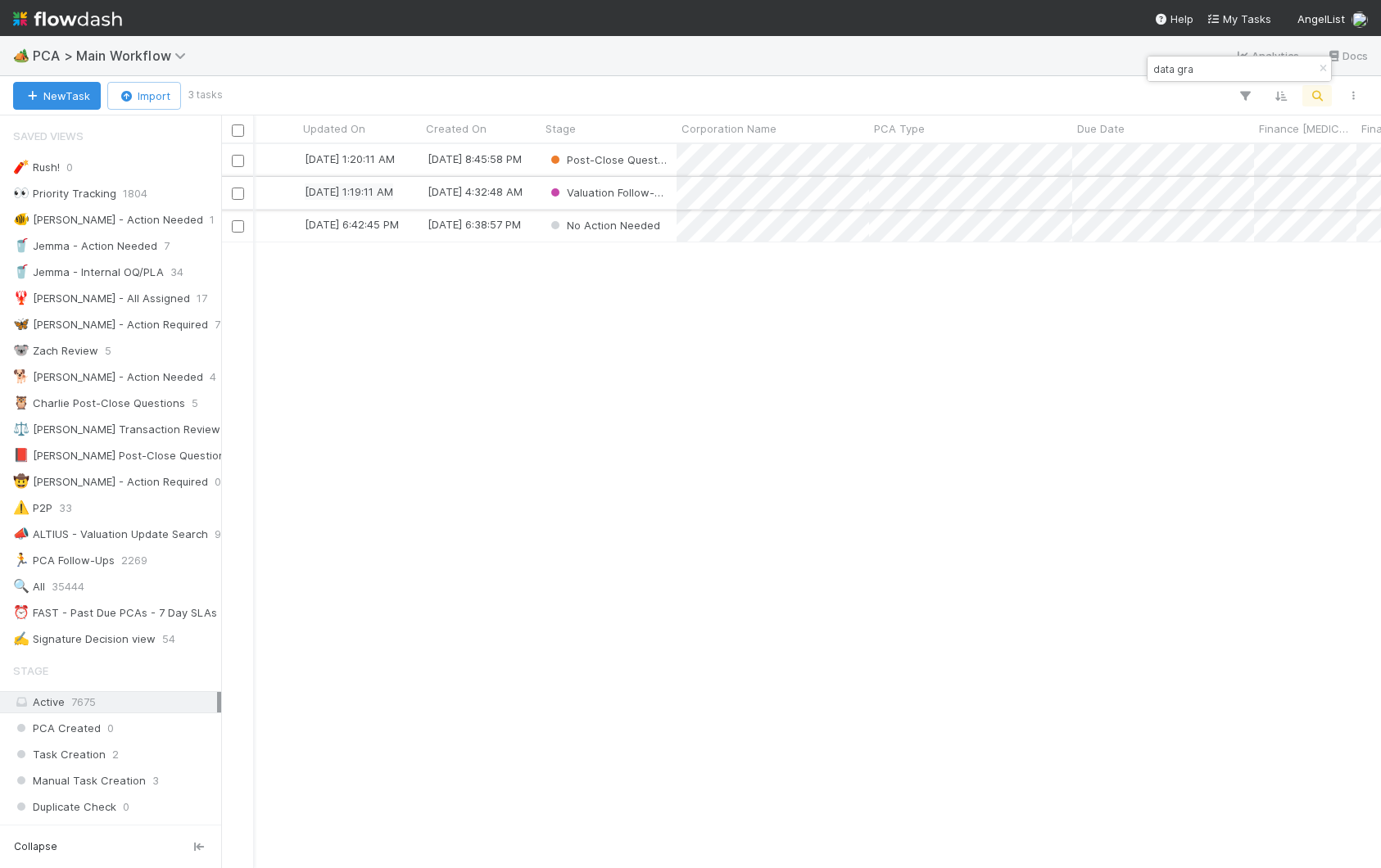
scroll to position [0, 115]
type input "data gra"
click at [275, 195] on div "Assign" at bounding box center [224, 193] width 168 height 32
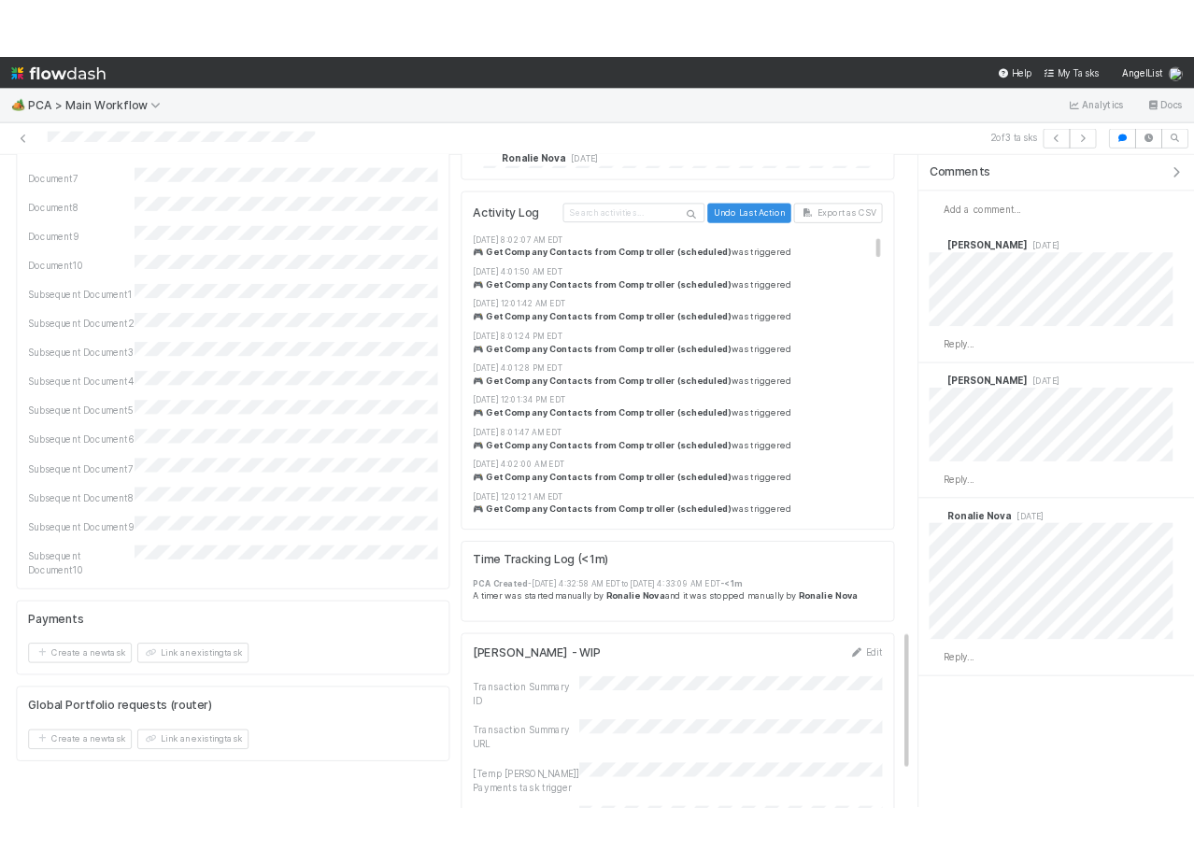
scroll to position [2914, 0]
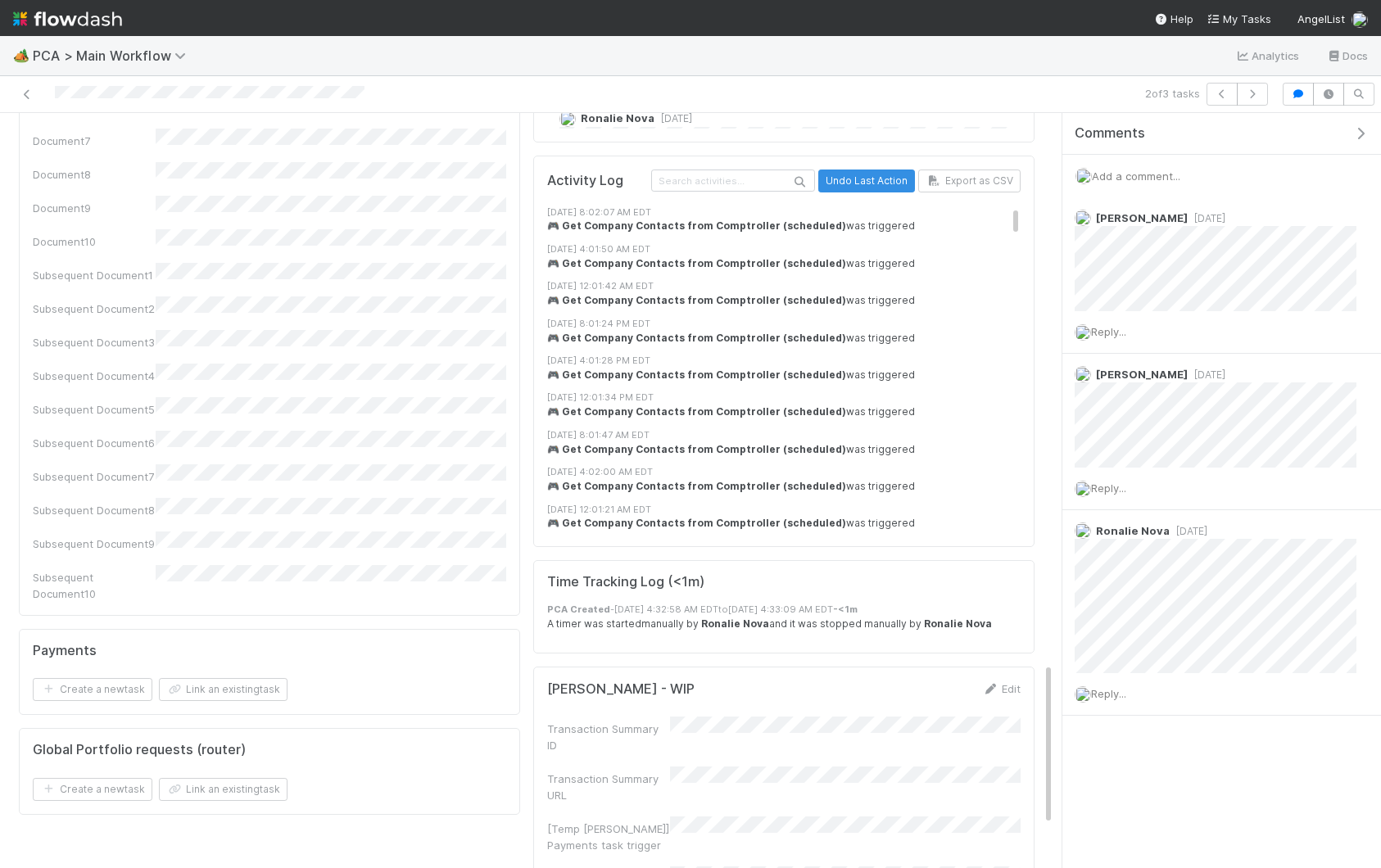
click at [1130, 175] on span "Add a comment..." at bounding box center [1136, 175] width 89 height 13
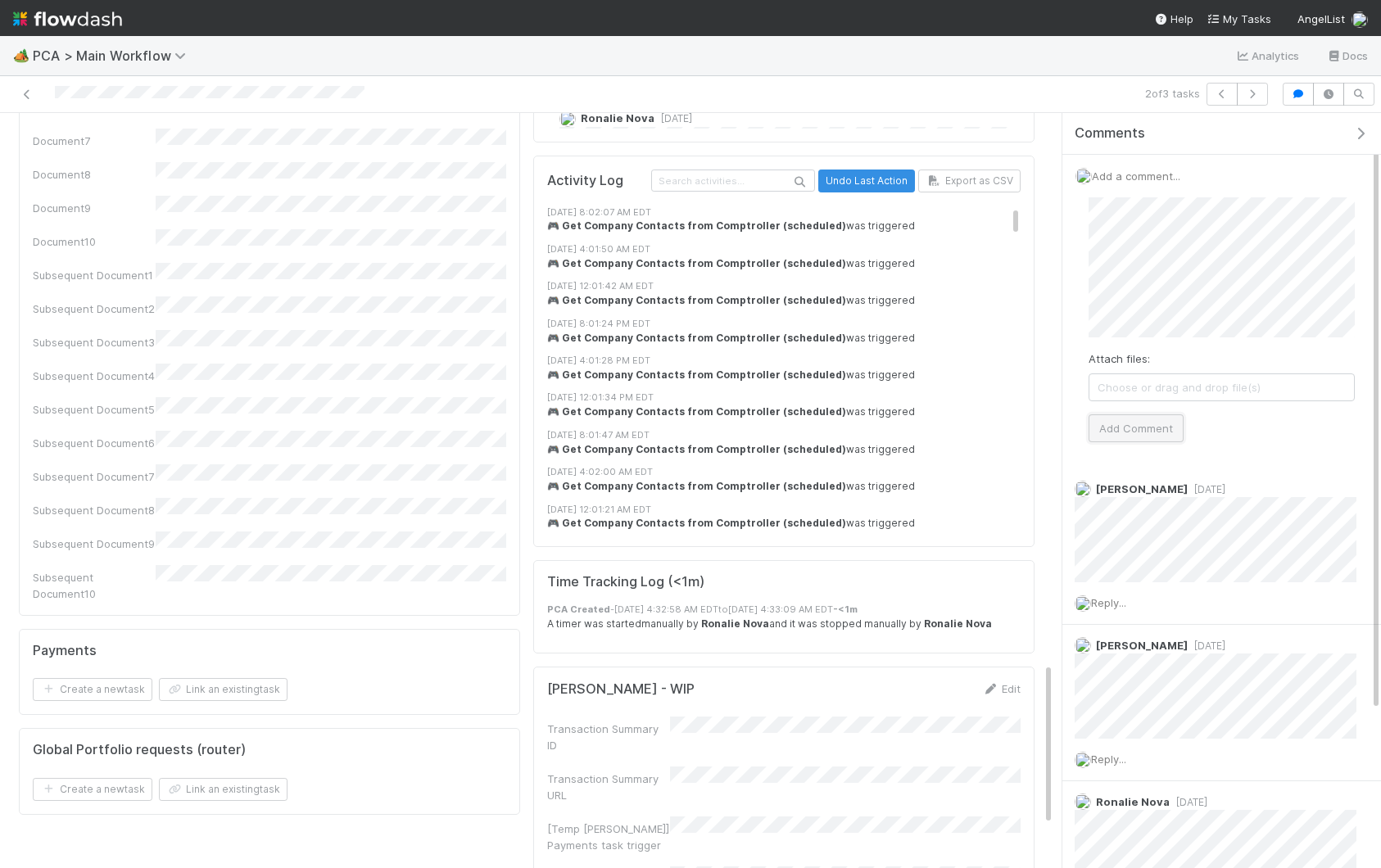
click at [1135, 430] on button "Add Comment" at bounding box center [1136, 429] width 95 height 28
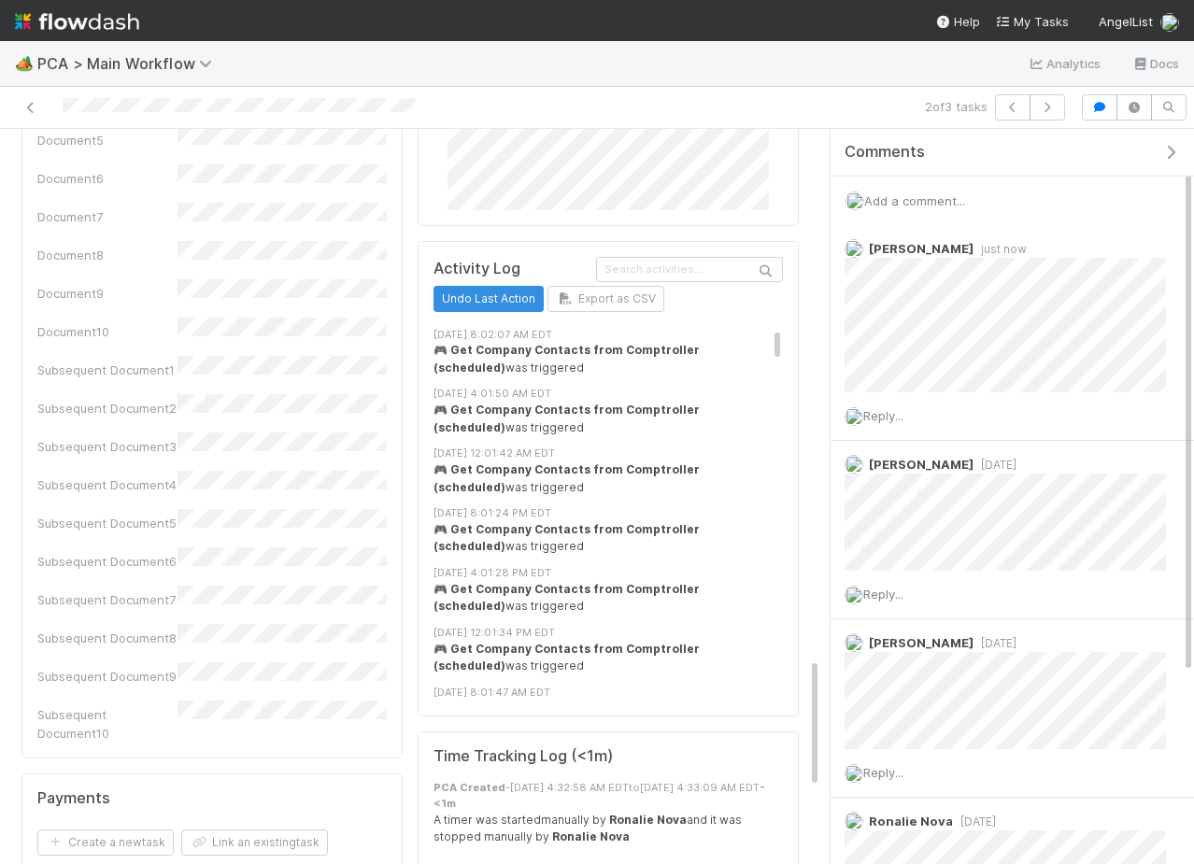
scroll to position [2970, 0]
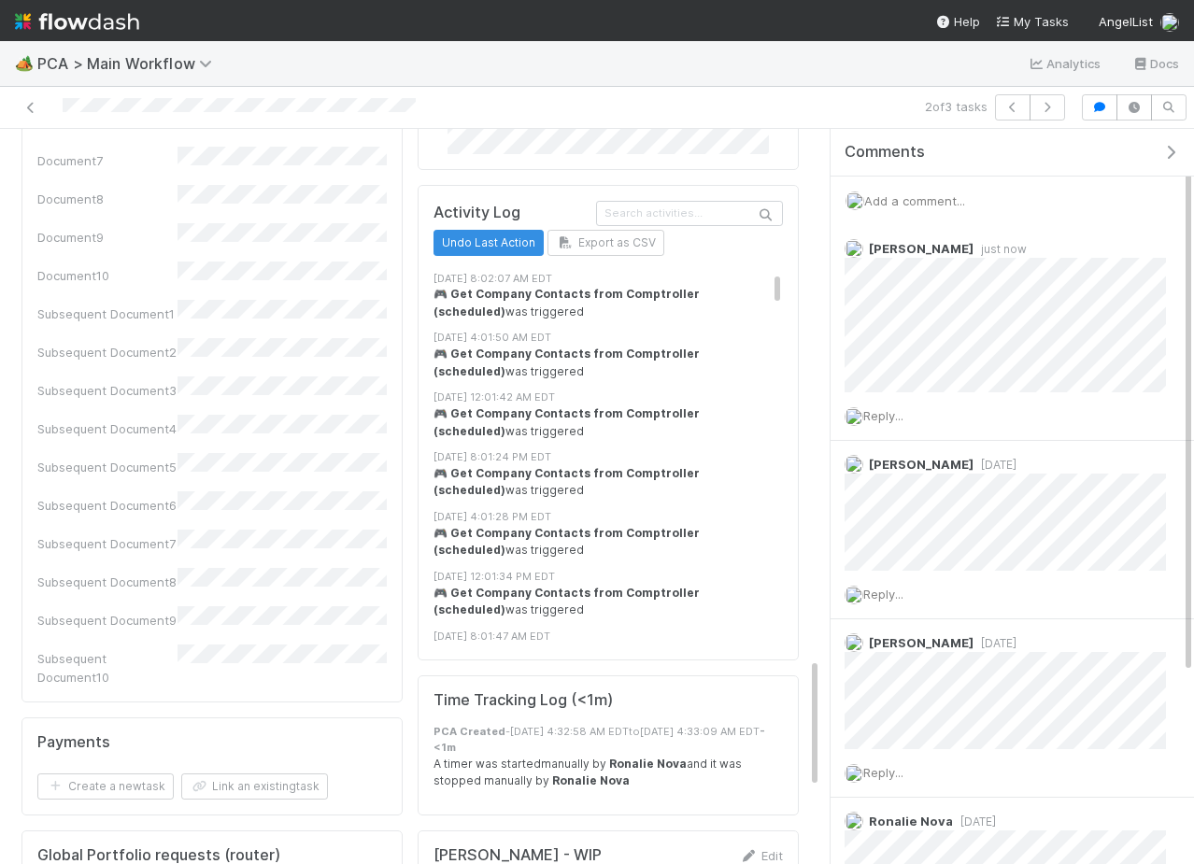
click at [76, 72] on span "PCA > Main Workflow" at bounding box center [136, 63] width 199 height 22
click at [76, 67] on span "PCA > Main Workflow" at bounding box center [129, 63] width 184 height 19
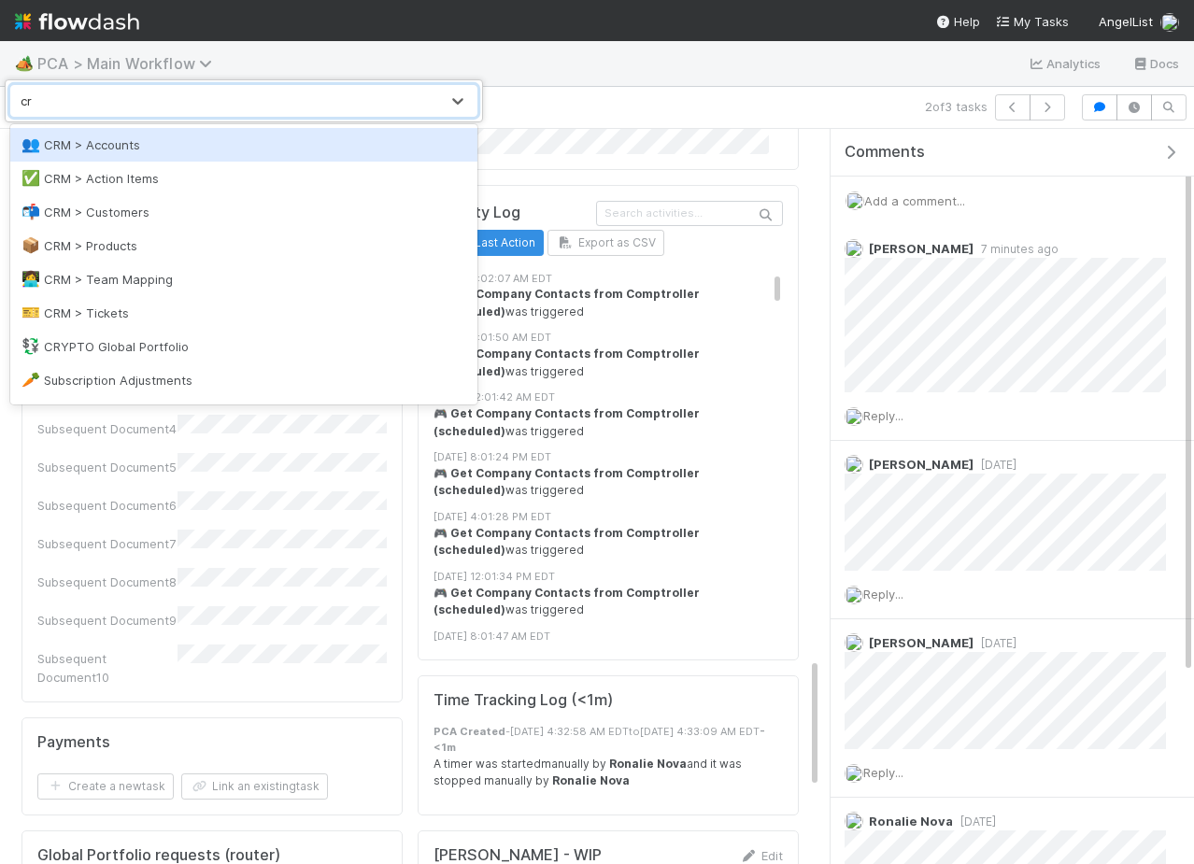
type input "crm"
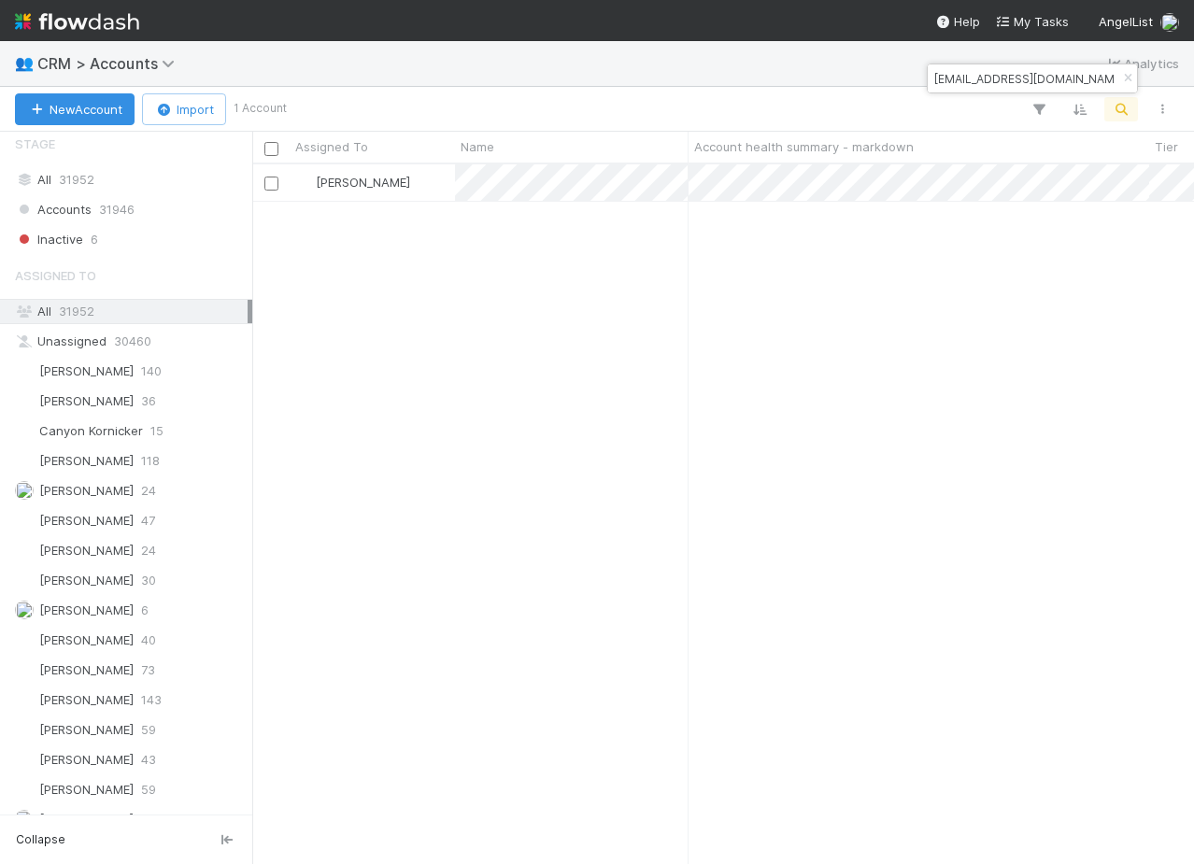
scroll to position [823, 0]
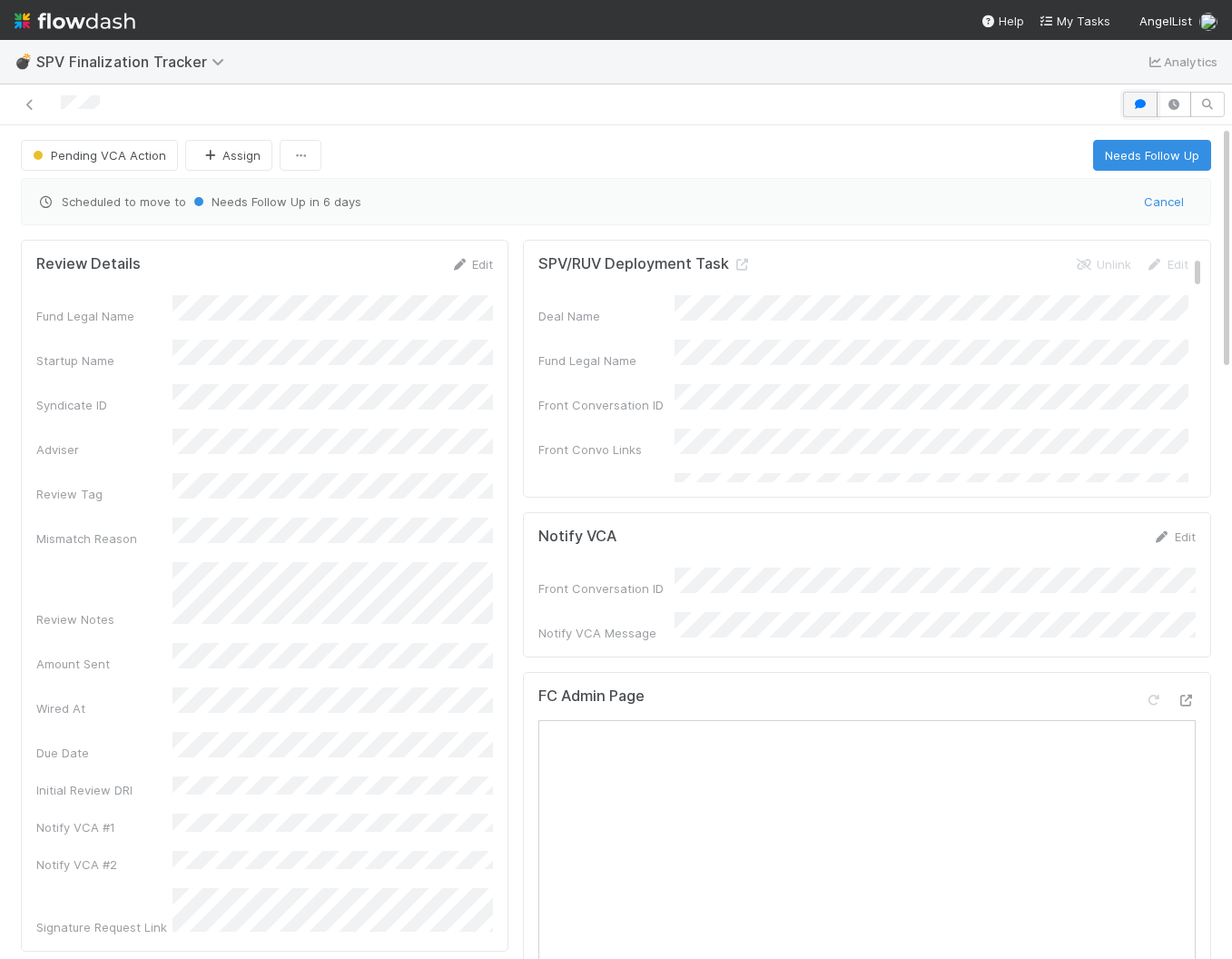
click at [1132, 112] on button "button" at bounding box center [1141, 104] width 35 height 25
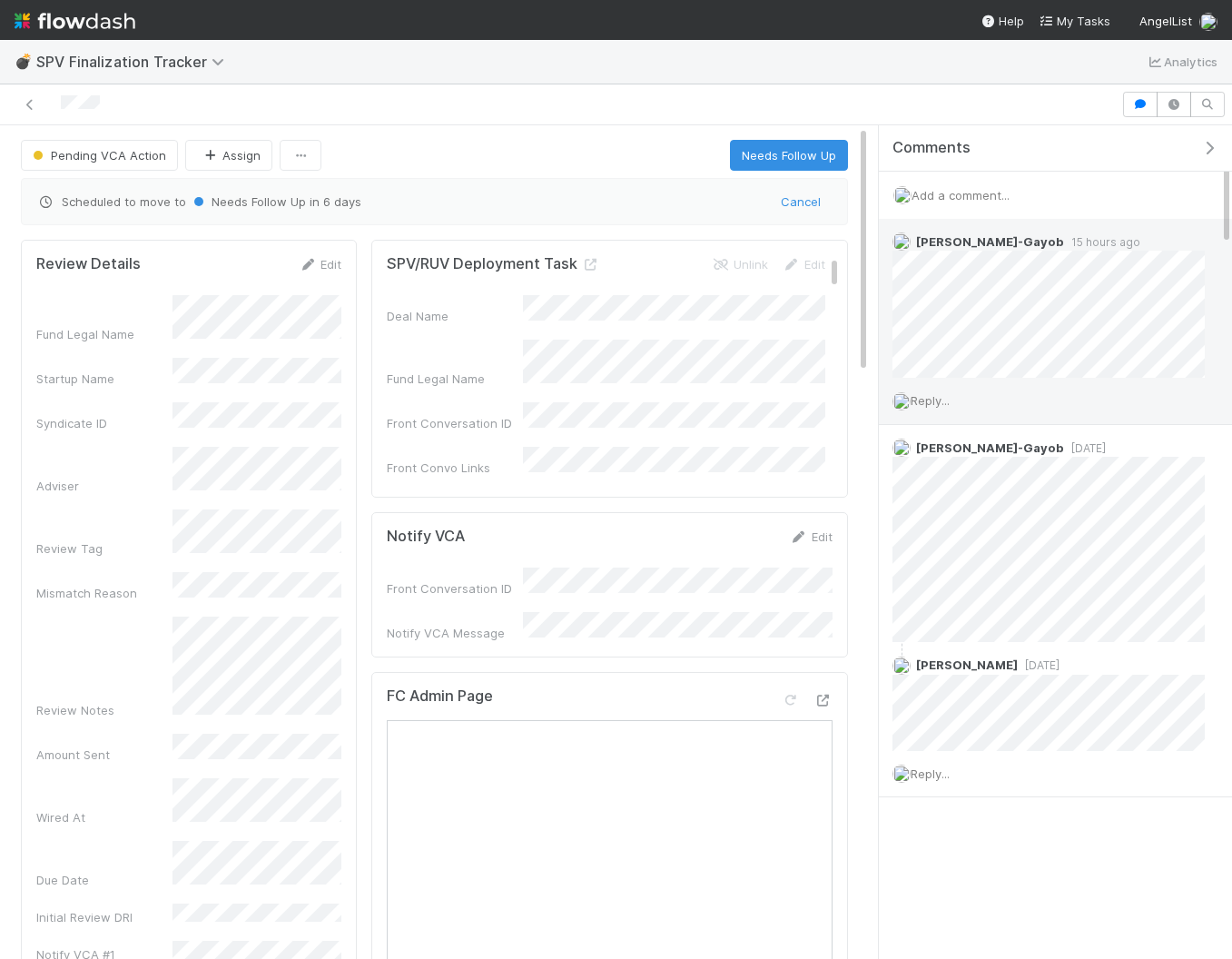
click at [929, 402] on span "Reply..." at bounding box center [930, 400] width 39 height 15
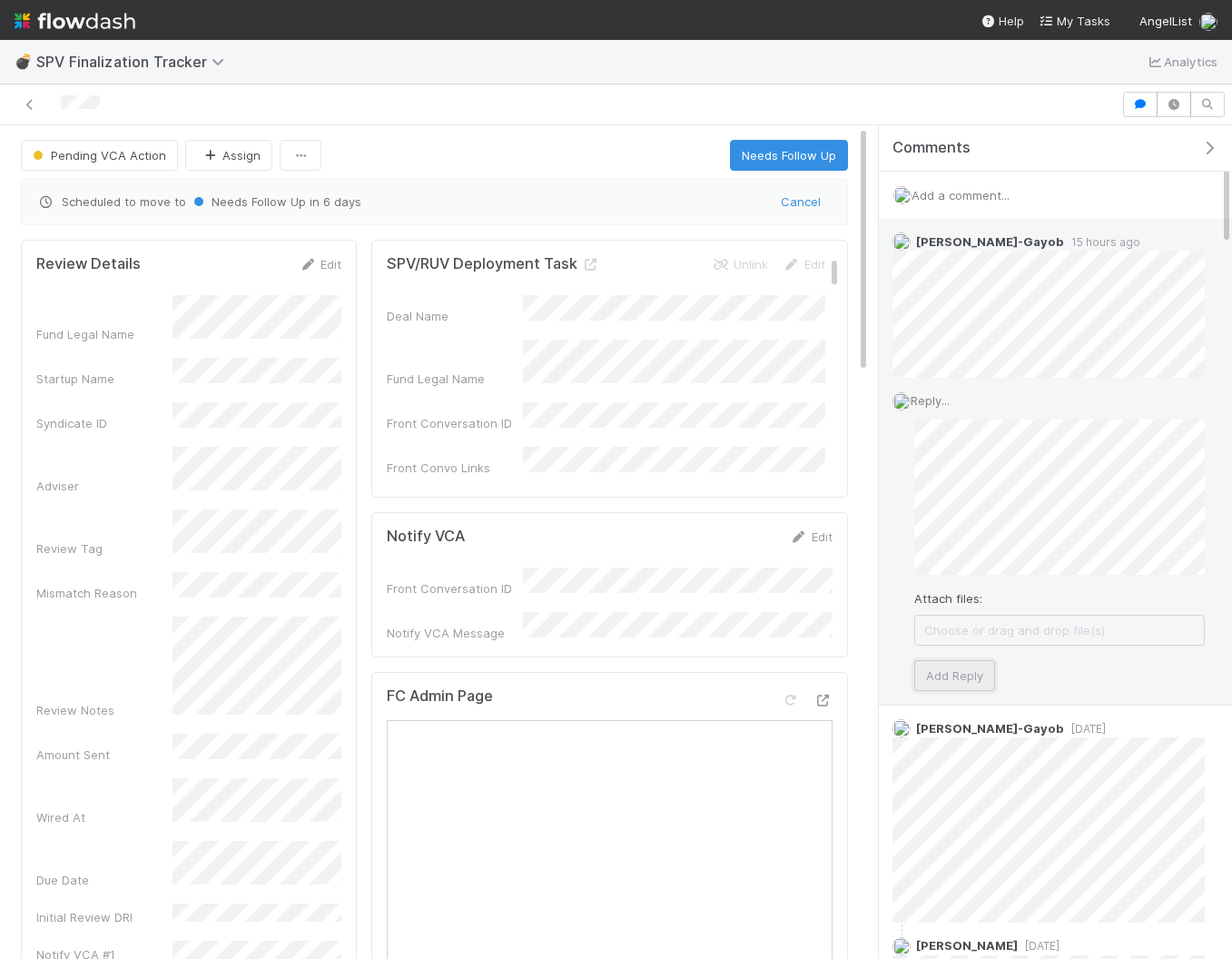
click at [989, 687] on button "Add Reply" at bounding box center [954, 675] width 81 height 31
